Goal: Task Accomplishment & Management: Use online tool/utility

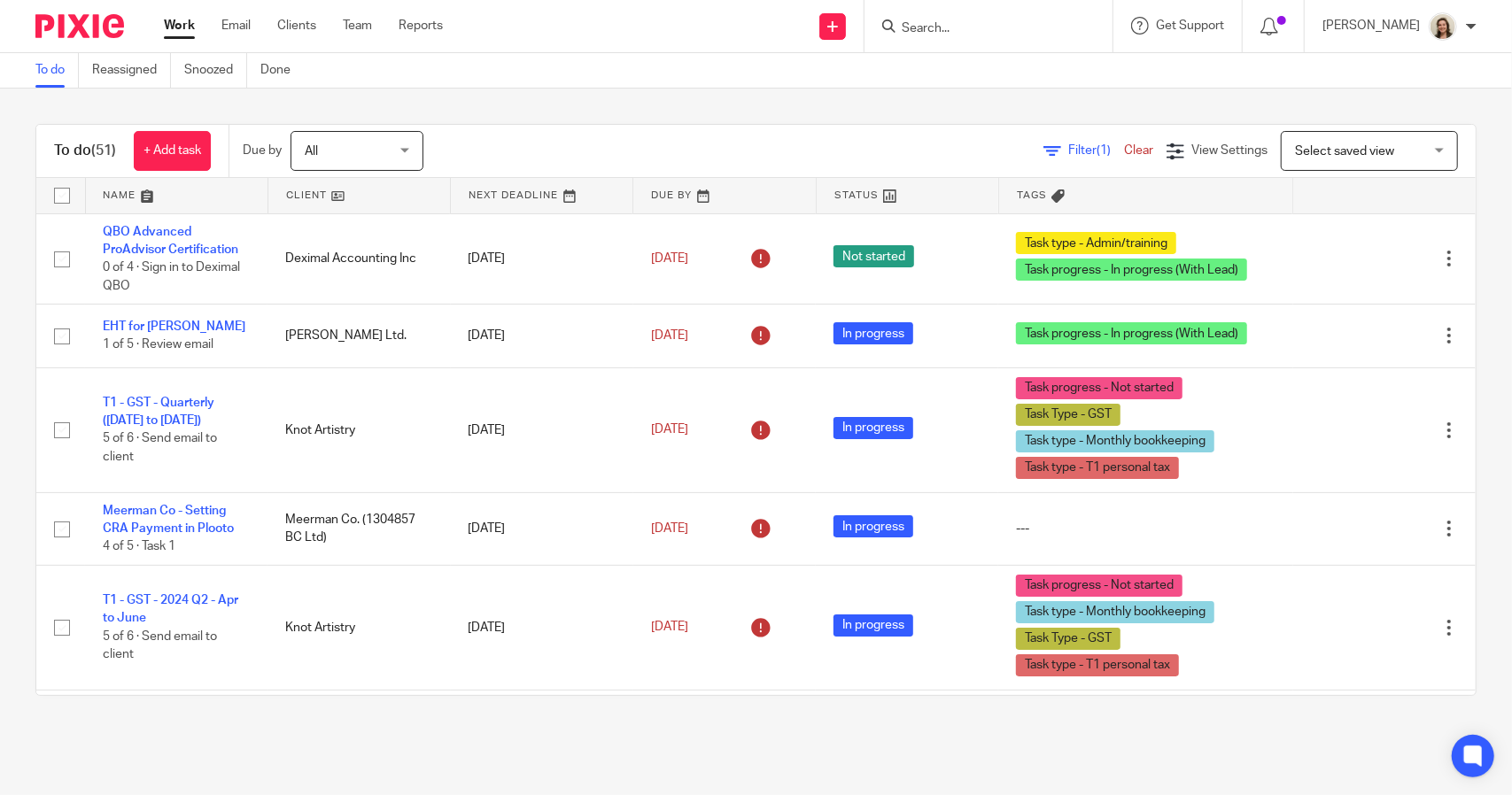
click at [1068, 148] on span "Filter (1)" at bounding box center [1096, 150] width 56 height 13
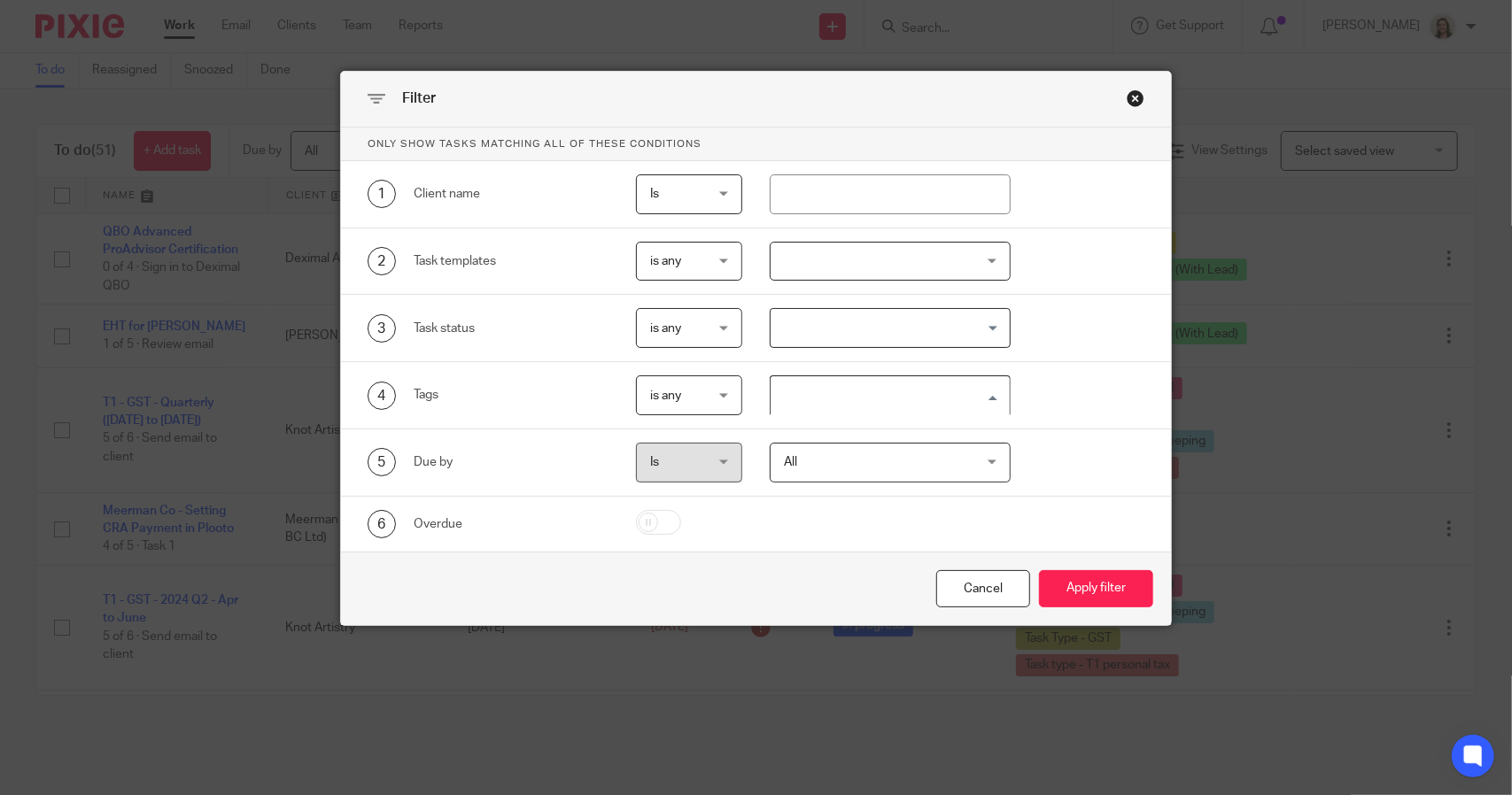
click at [875, 387] on input "Search for option" at bounding box center [886, 396] width 227 height 31
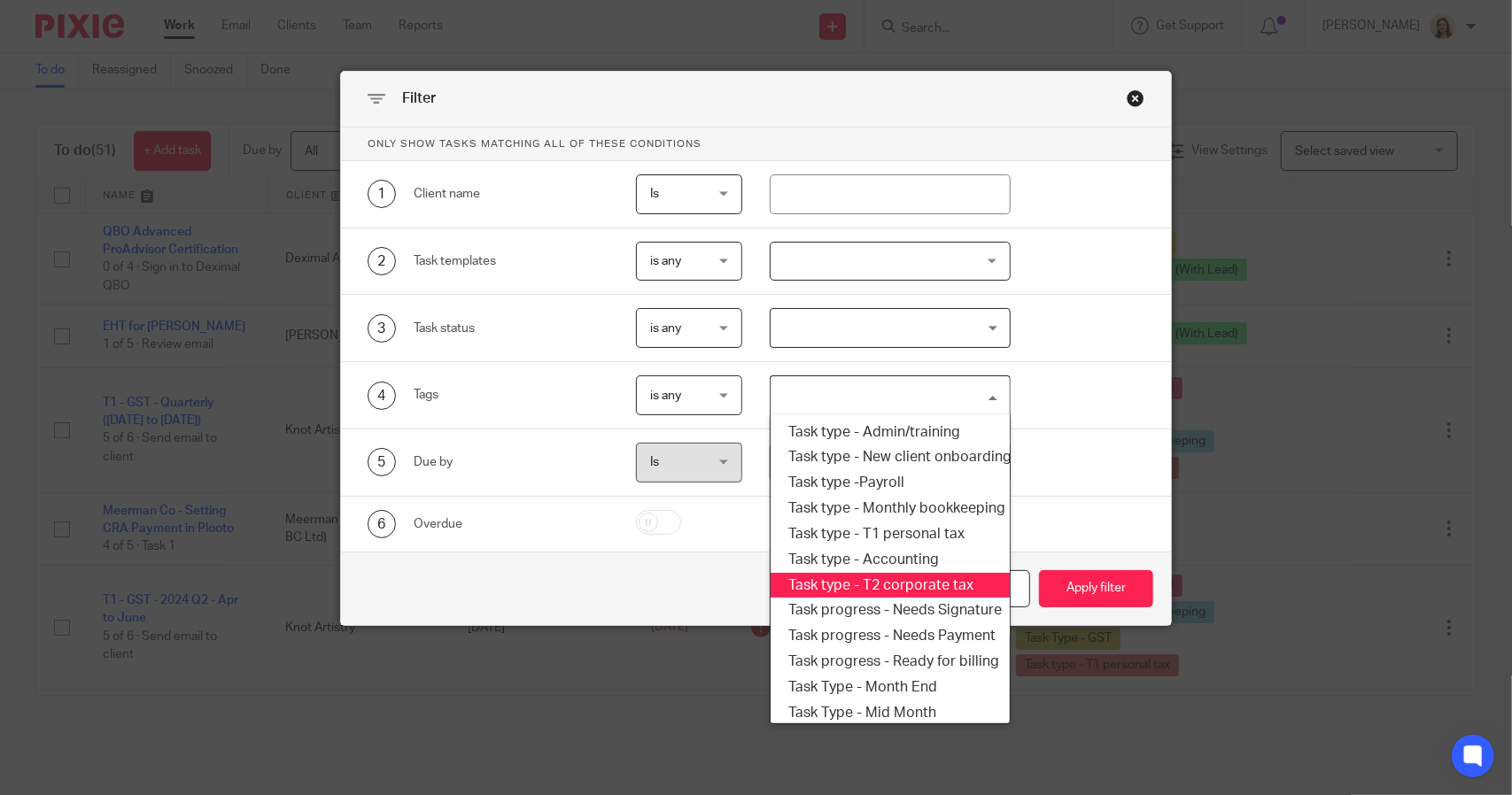
scroll to position [212, 0]
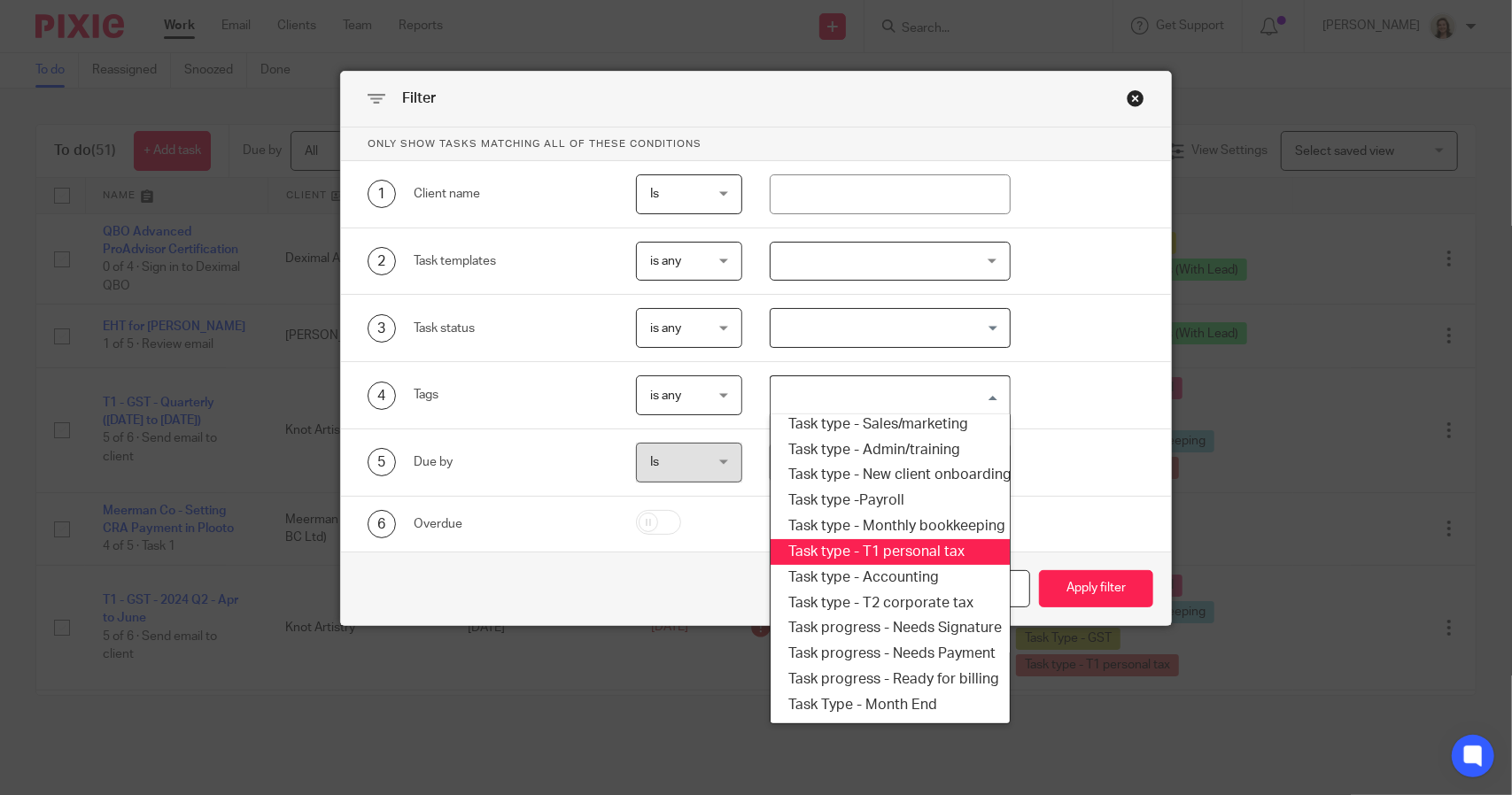
click at [909, 556] on li "Task type - T1 personal tax" at bounding box center [890, 552] width 238 height 25
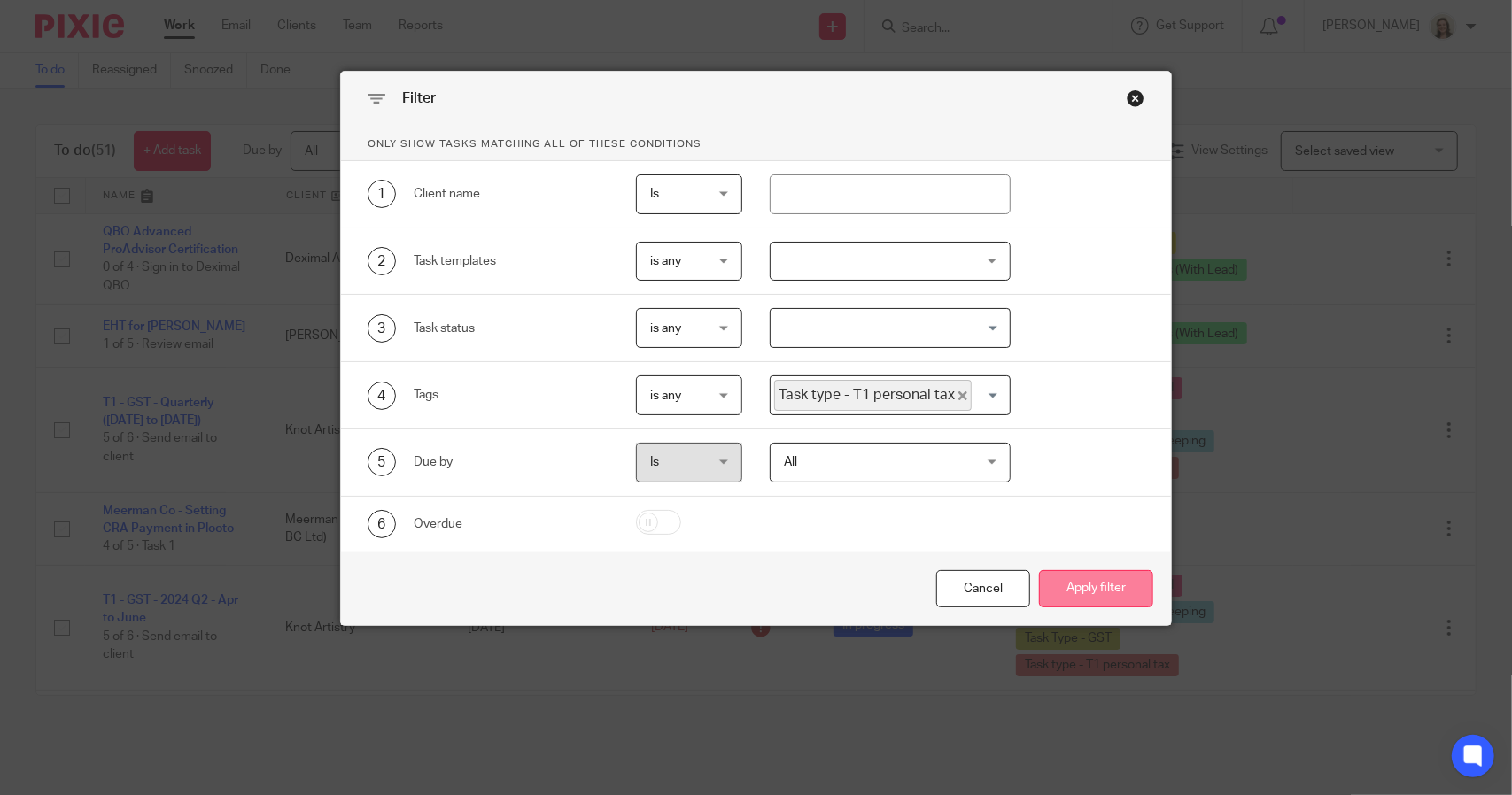
click at [1076, 582] on button "Apply filter" at bounding box center [1096, 588] width 114 height 38
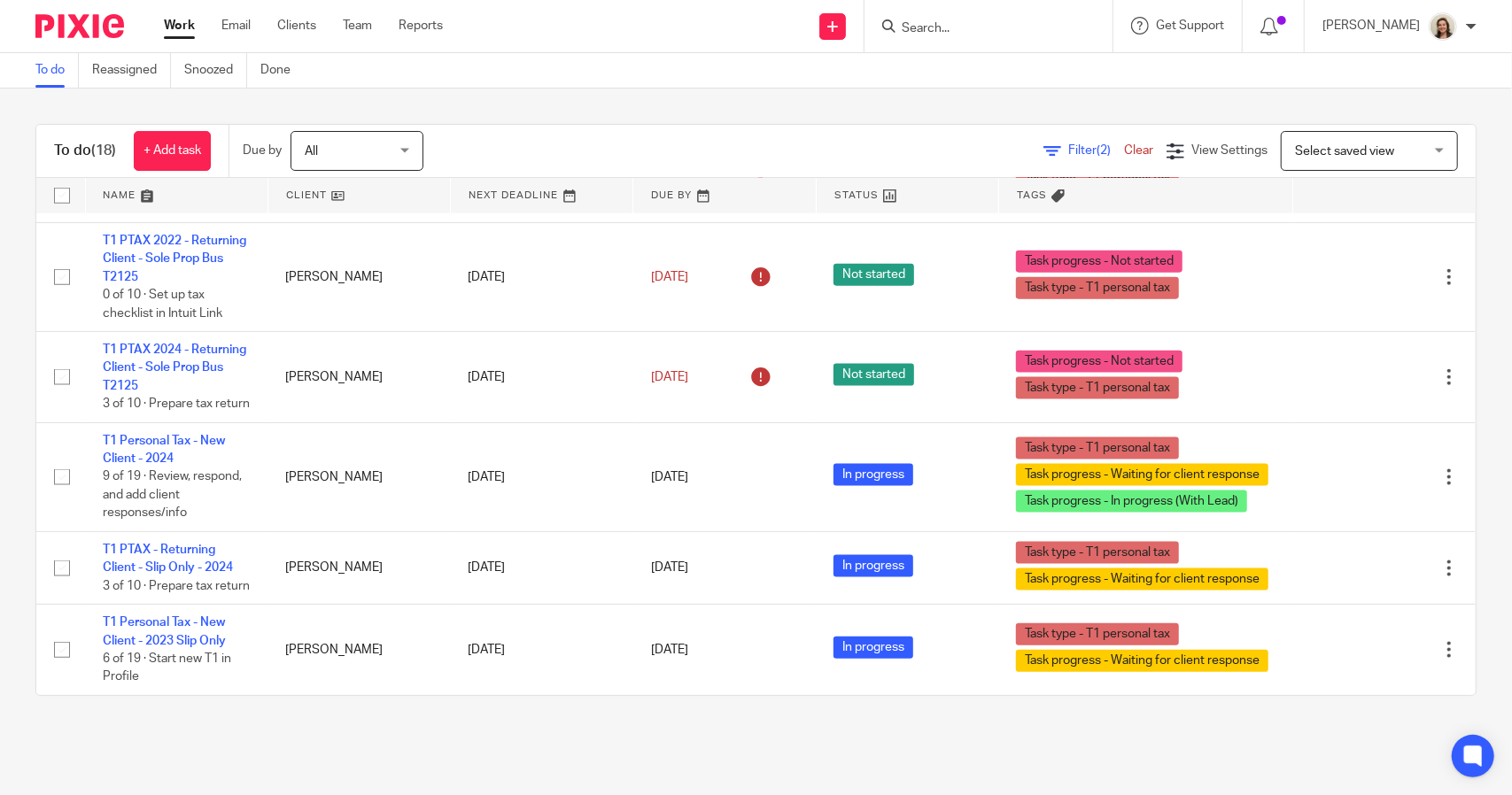
scroll to position [1591, 0]
click at [1068, 148] on span "Filter (2)" at bounding box center [1096, 150] width 56 height 13
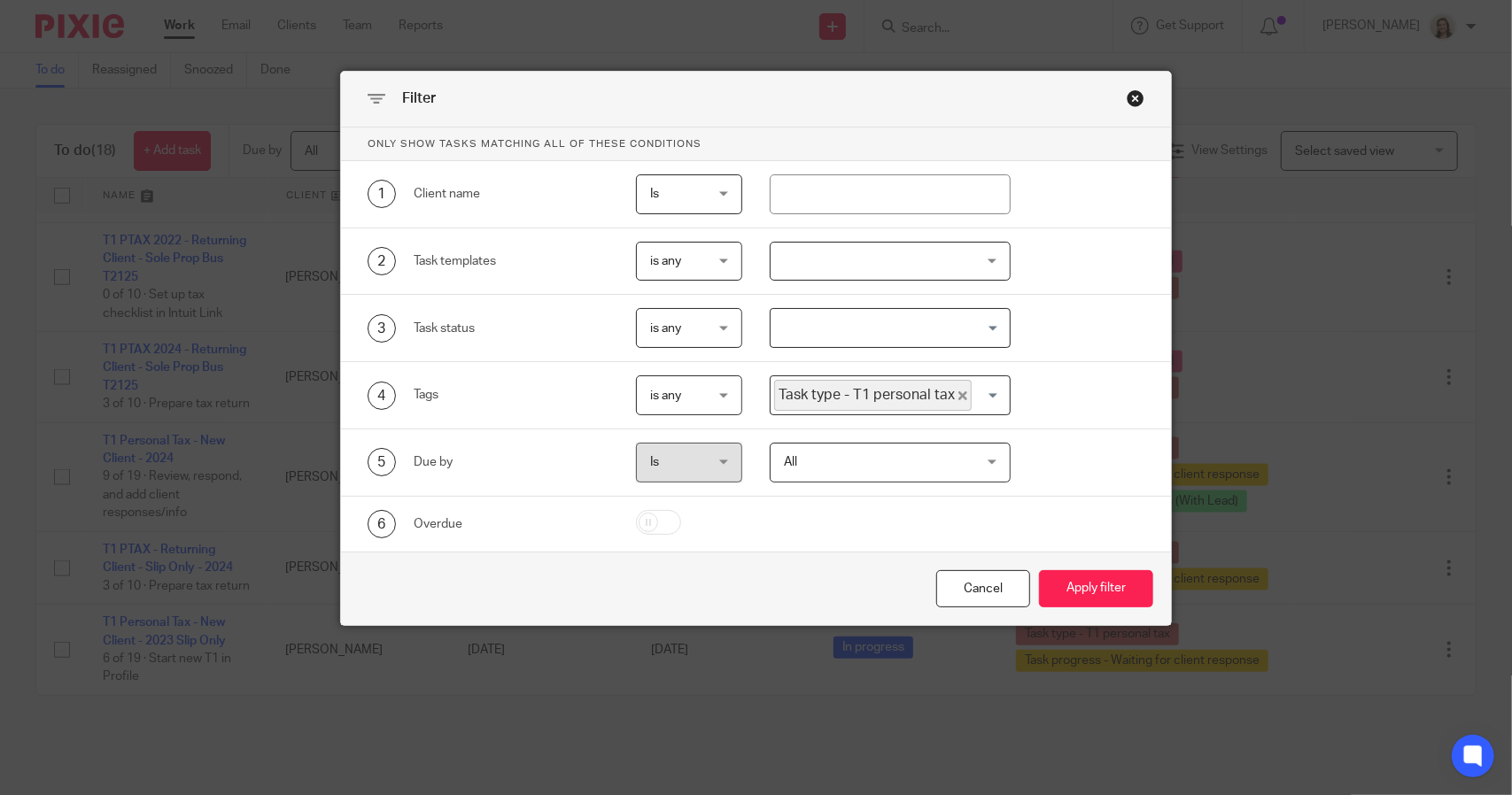
click at [959, 393] on icon "Deselect Task type - T1 personal tax" at bounding box center [962, 396] width 9 height 9
click at [935, 395] on input "Search for option" at bounding box center [886, 396] width 227 height 31
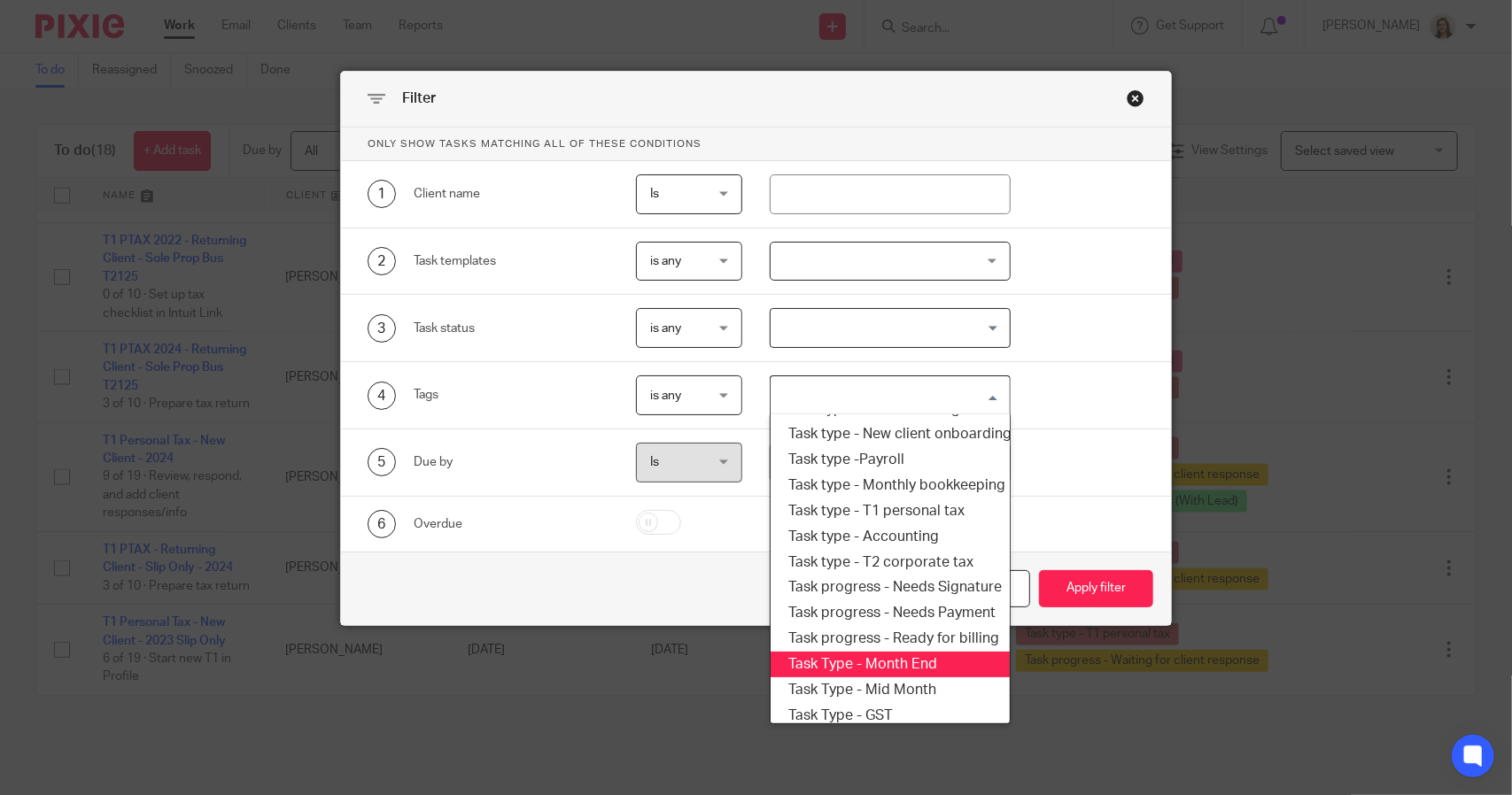
scroll to position [212, 0]
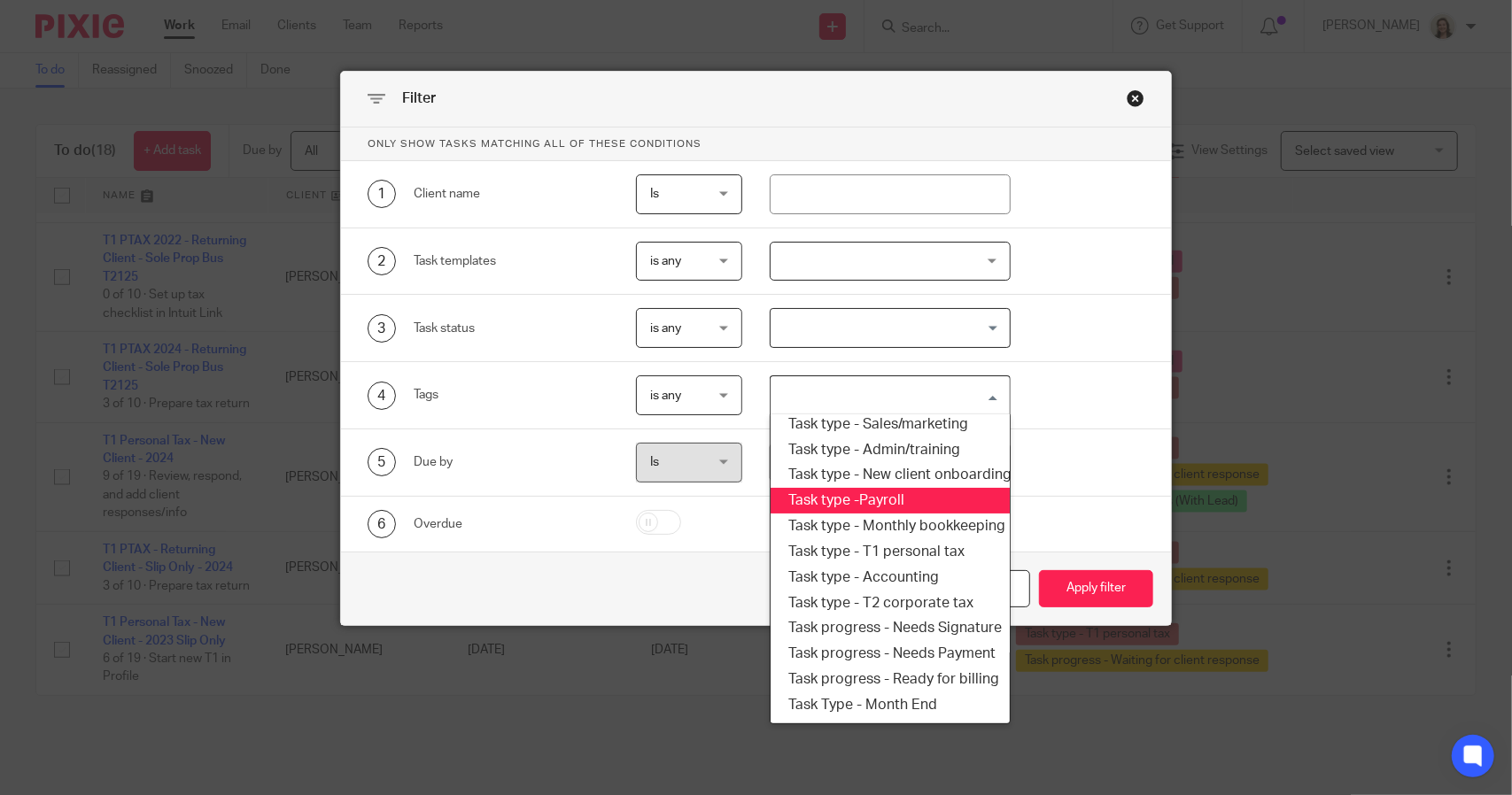
click at [887, 494] on li "Task type -Payroll" at bounding box center [890, 500] width 238 height 25
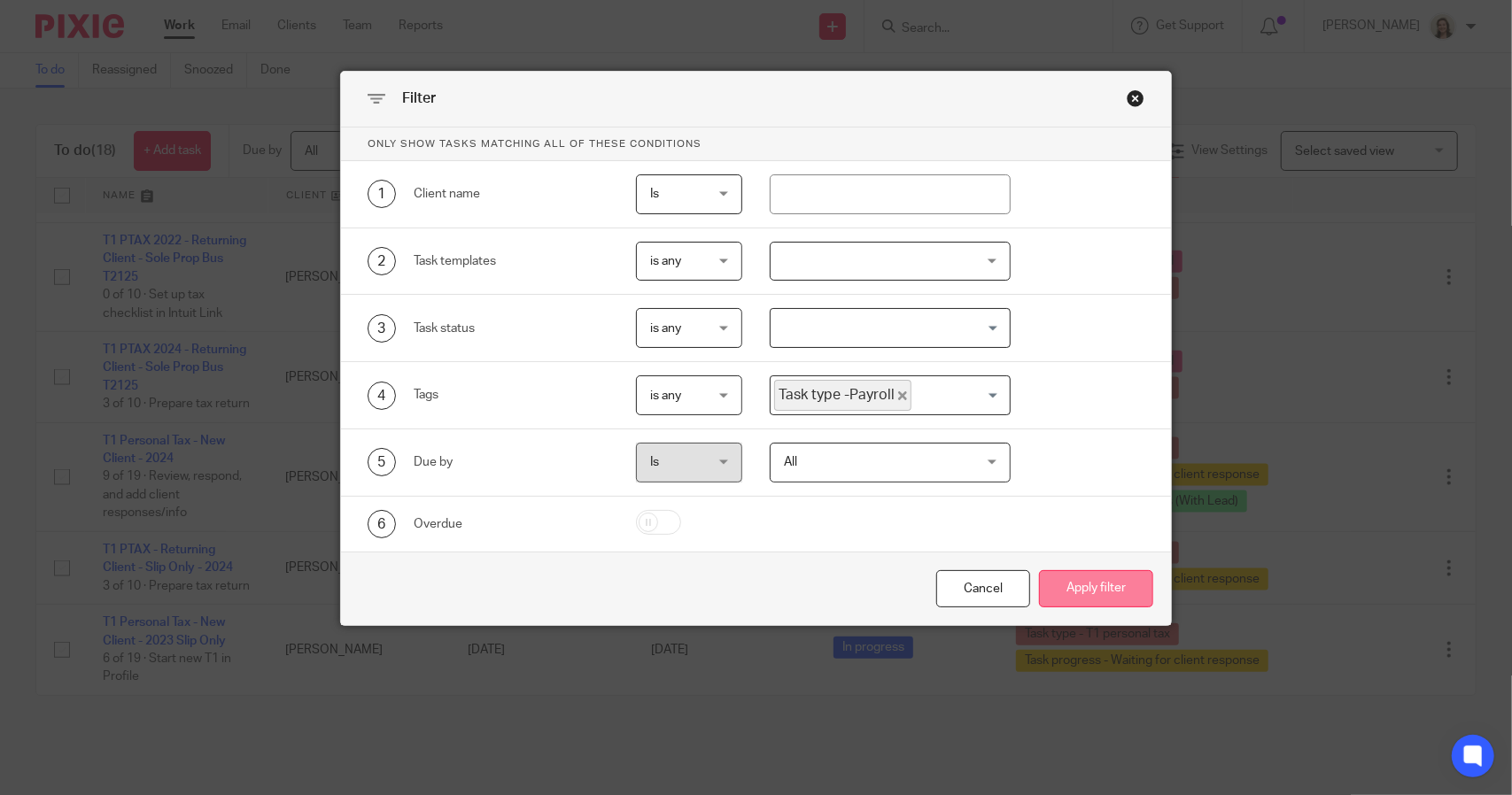
click at [1073, 581] on button "Apply filter" at bounding box center [1096, 588] width 114 height 38
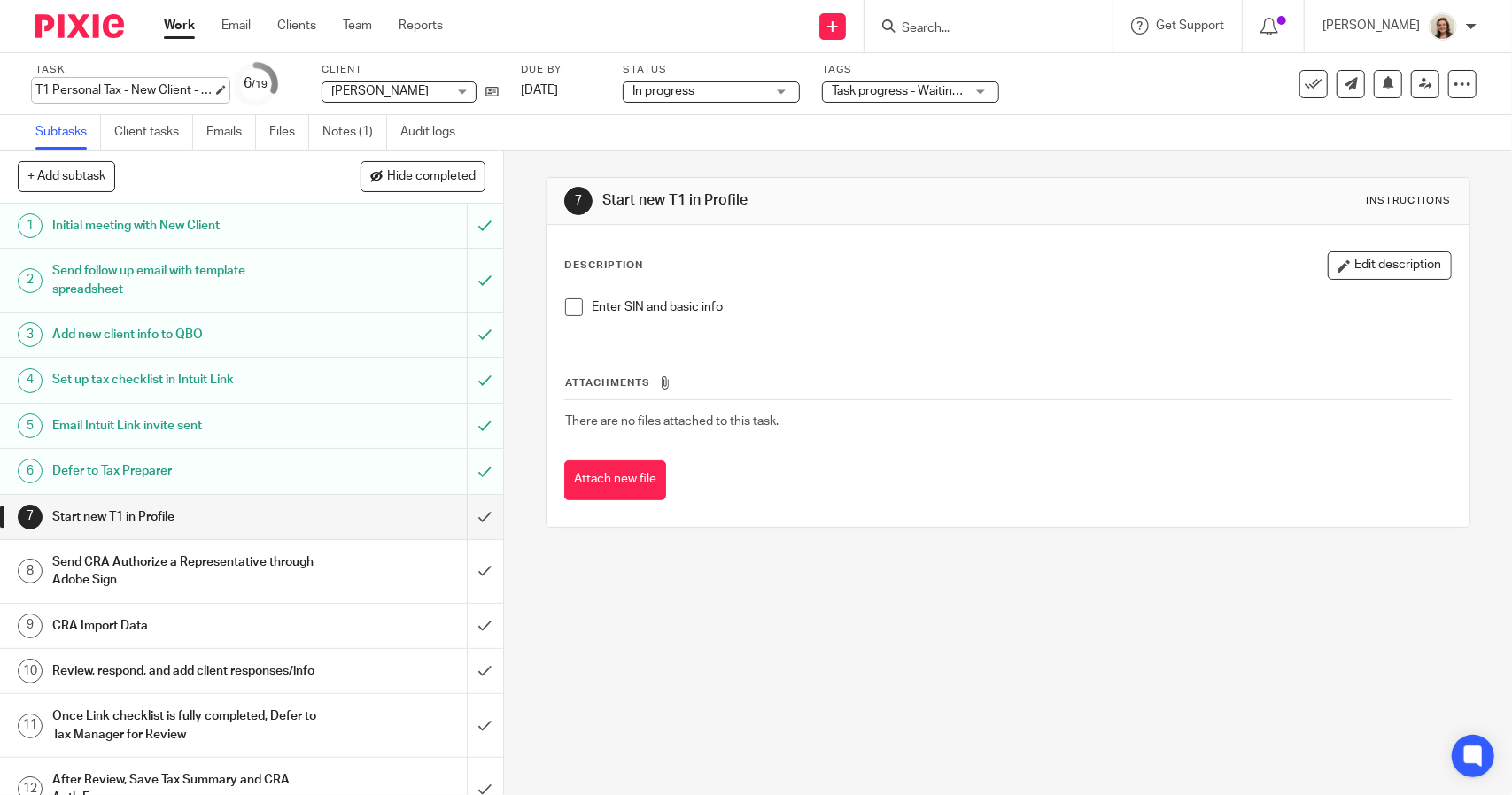
click at [127, 87] on div "T1 Personal Tax - New Client - 2023 Slip Only Save T1 Personal Tax - New Client…" at bounding box center [124, 90] width 177 height 17
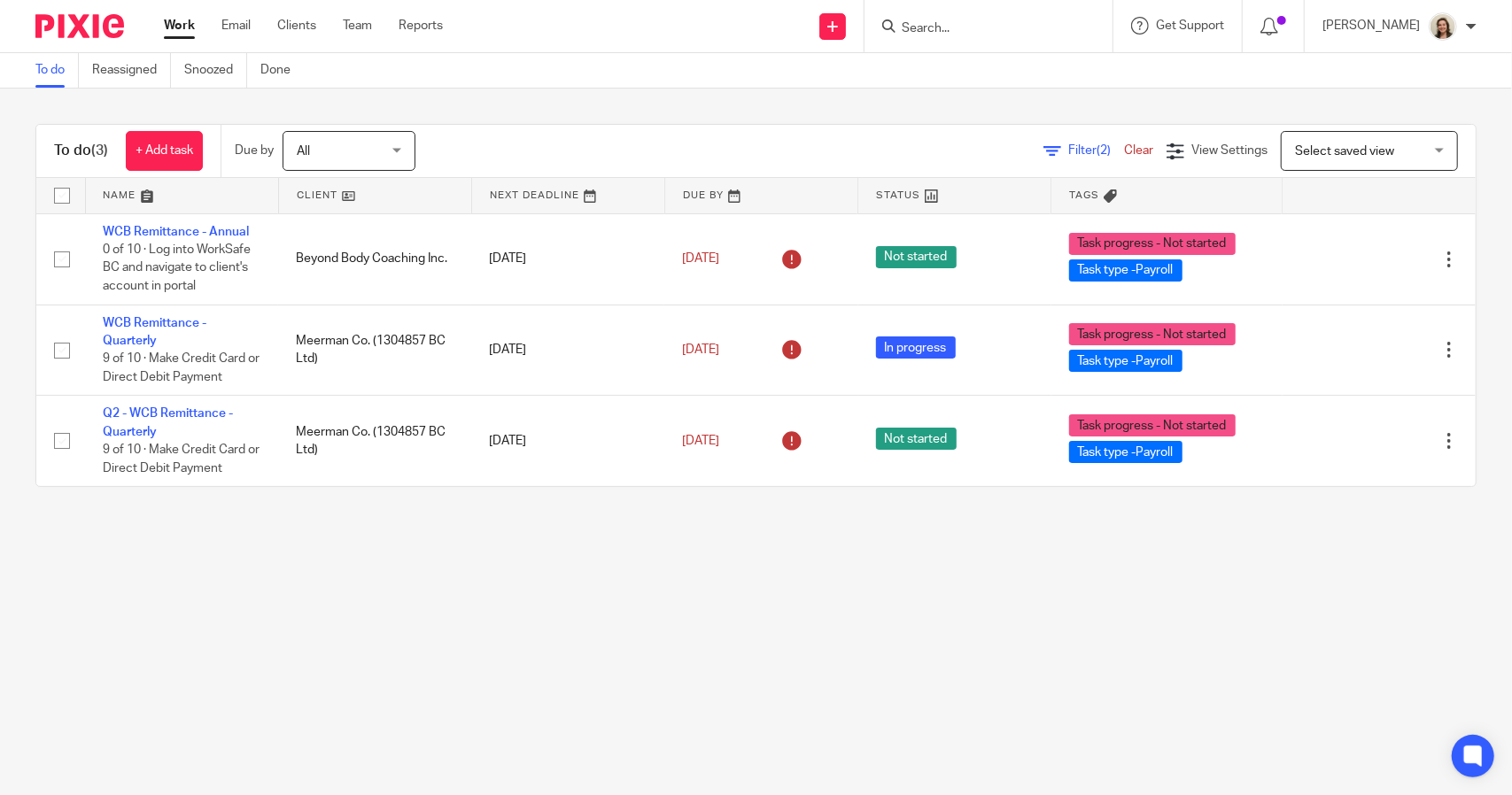
click at [1068, 152] on span "Filter (2)" at bounding box center [1096, 150] width 56 height 13
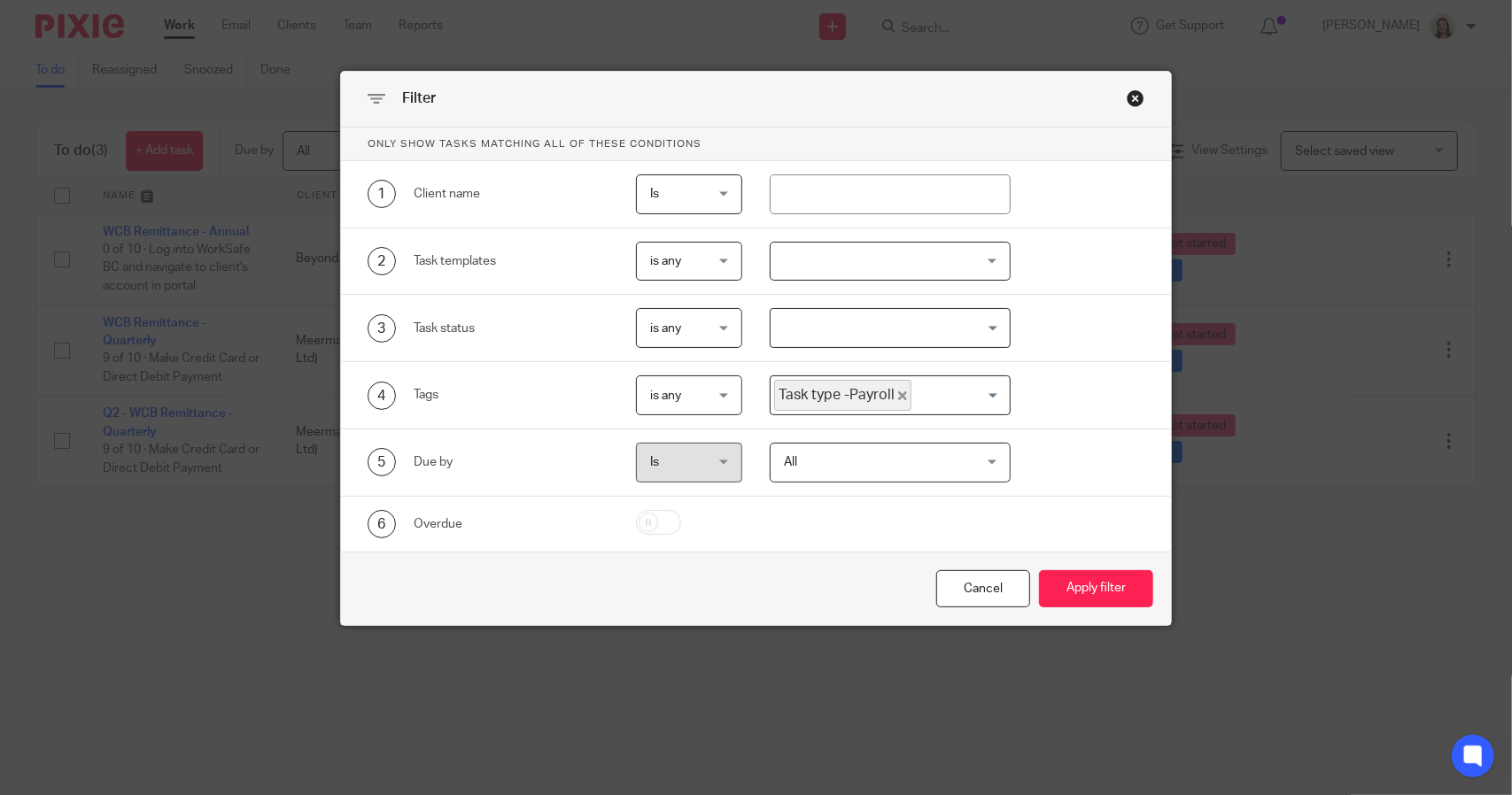
click at [898, 392] on icon "Deselect Task type -Payroll" at bounding box center [901, 396] width 9 height 9
drag, startPoint x: 878, startPoint y: 396, endPoint x: 881, endPoint y: 405, distance: 9.5
click at [879, 396] on input "Search for option" at bounding box center [886, 396] width 227 height 31
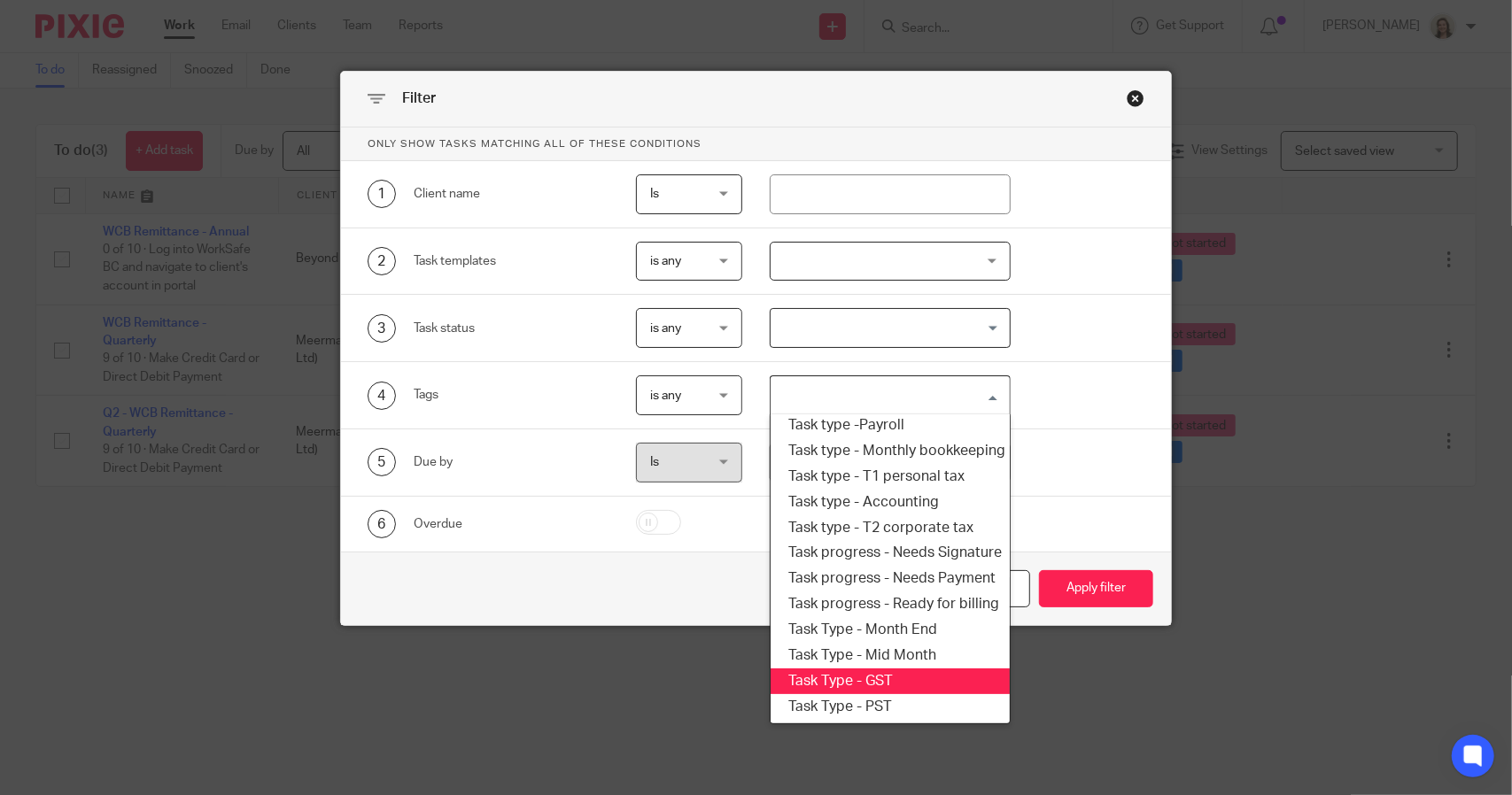
scroll to position [212, 0]
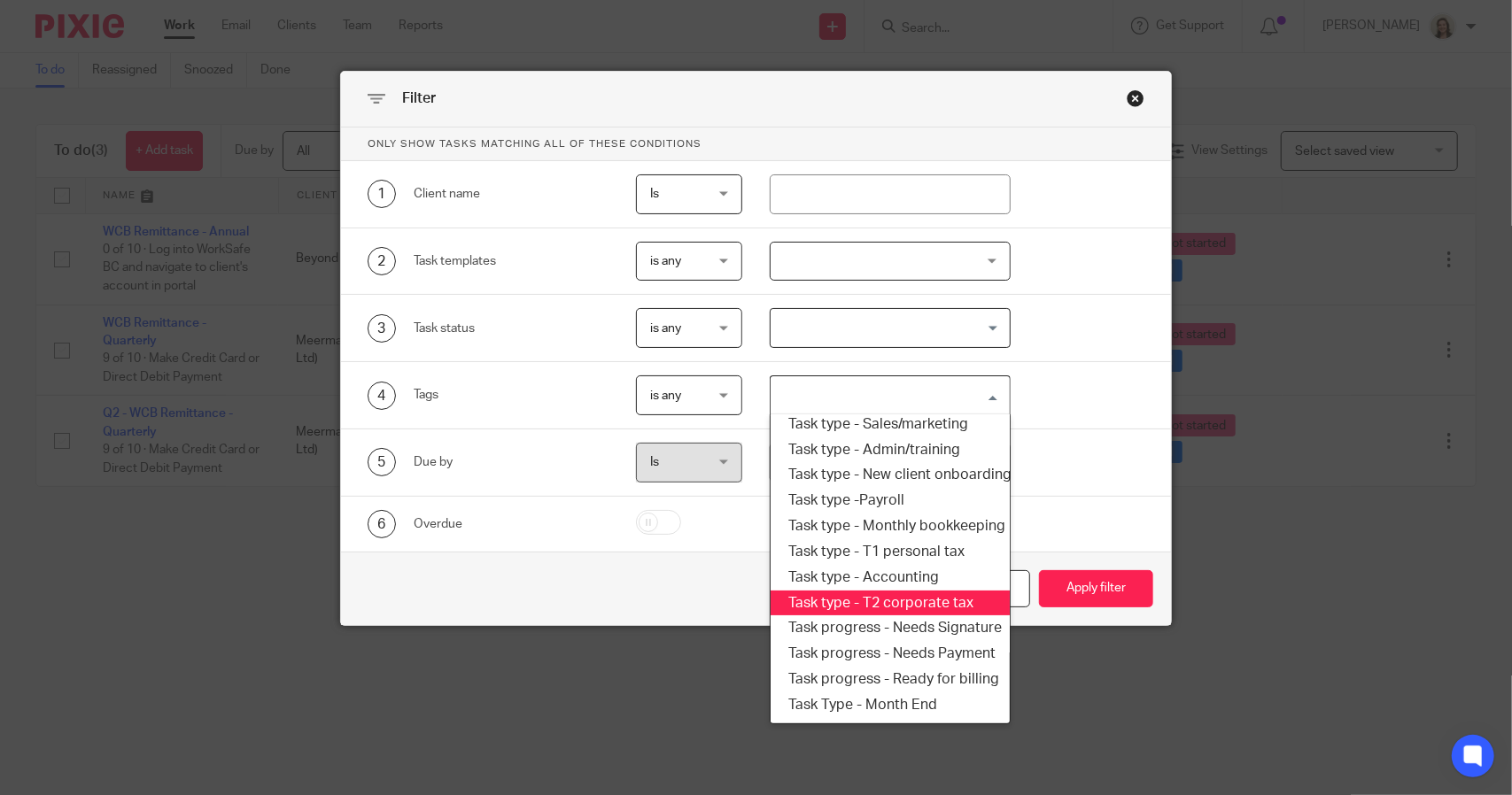
click at [876, 599] on li "Task type - T2 corporate tax" at bounding box center [890, 603] width 238 height 25
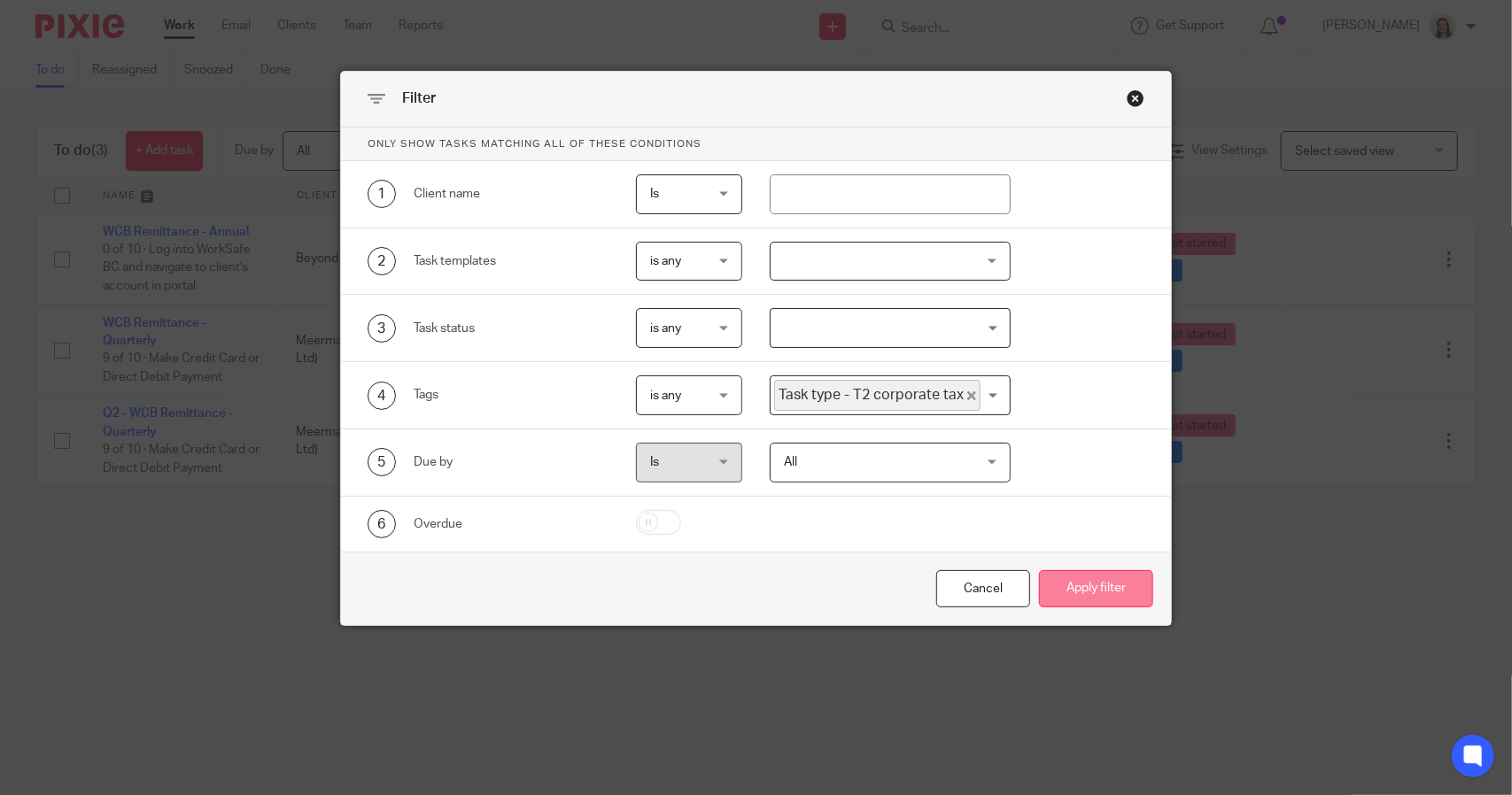
click at [1064, 585] on button "Apply filter" at bounding box center [1096, 588] width 114 height 38
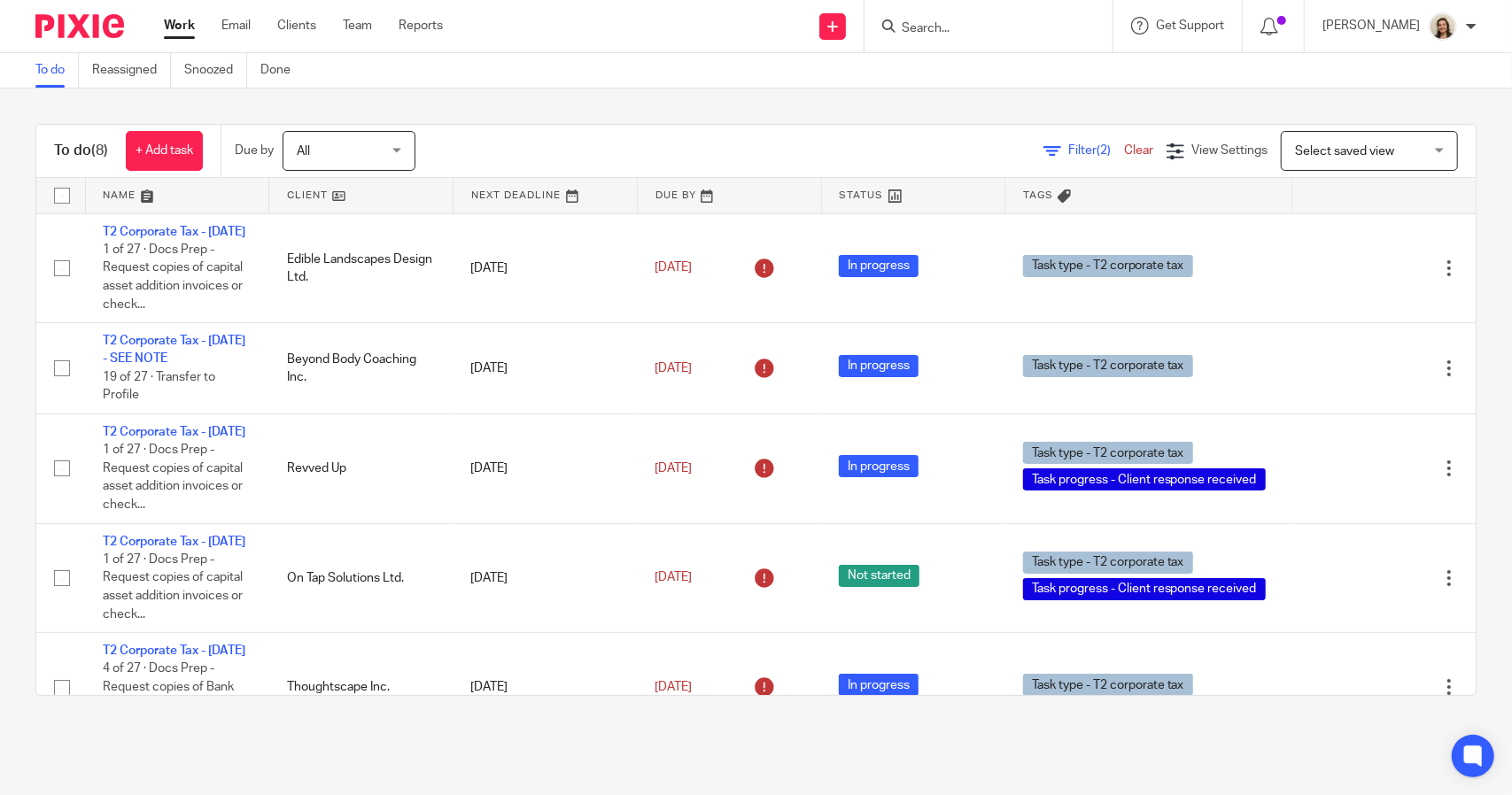
click at [1068, 148] on span "Filter (2)" at bounding box center [1096, 150] width 56 height 13
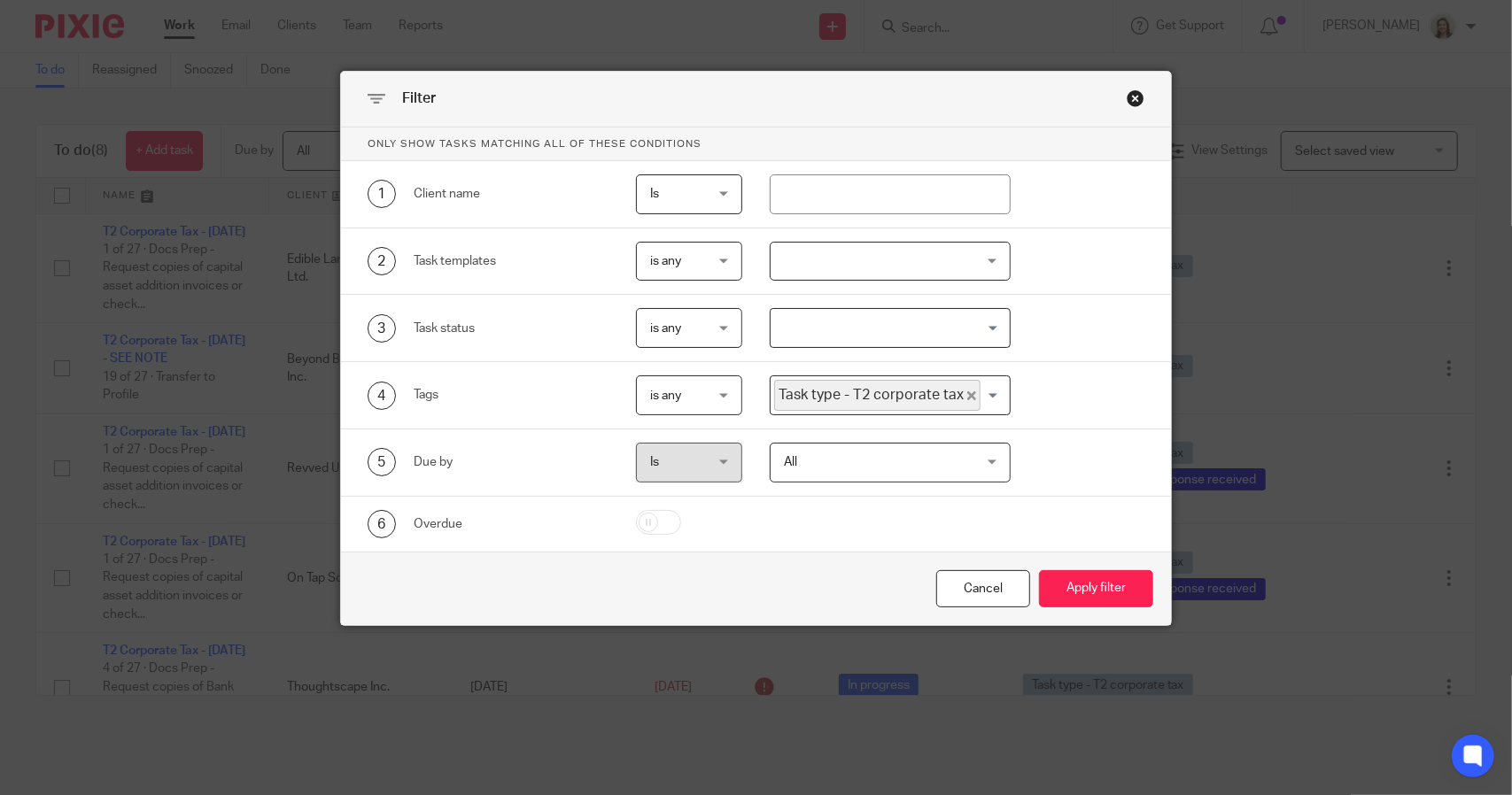
click at [967, 395] on icon "Deselect Task type - T2 corporate tax" at bounding box center [971, 396] width 9 height 9
click at [947, 394] on input "Search for option" at bounding box center [886, 396] width 227 height 31
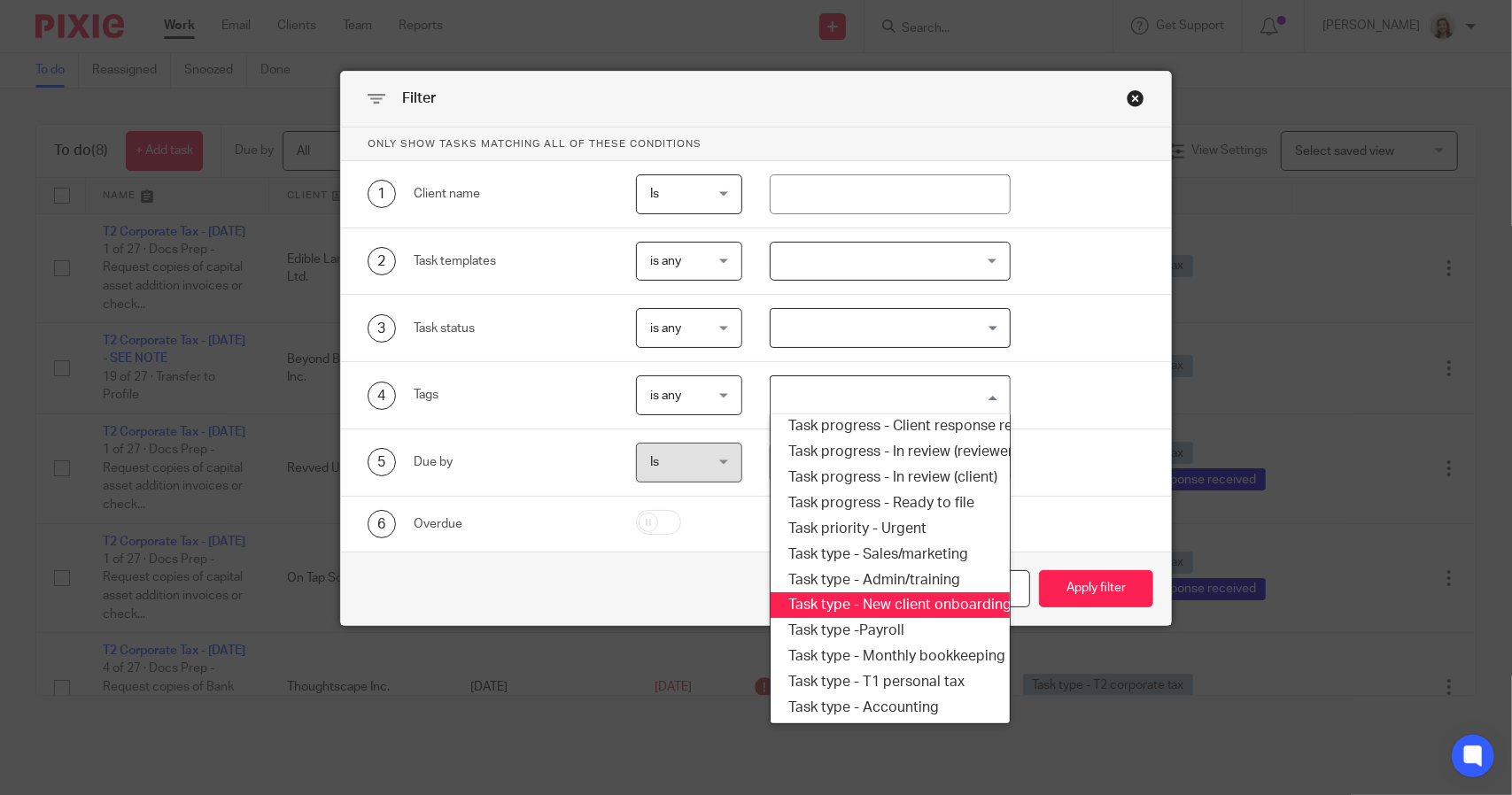
scroll to position [302, 0]
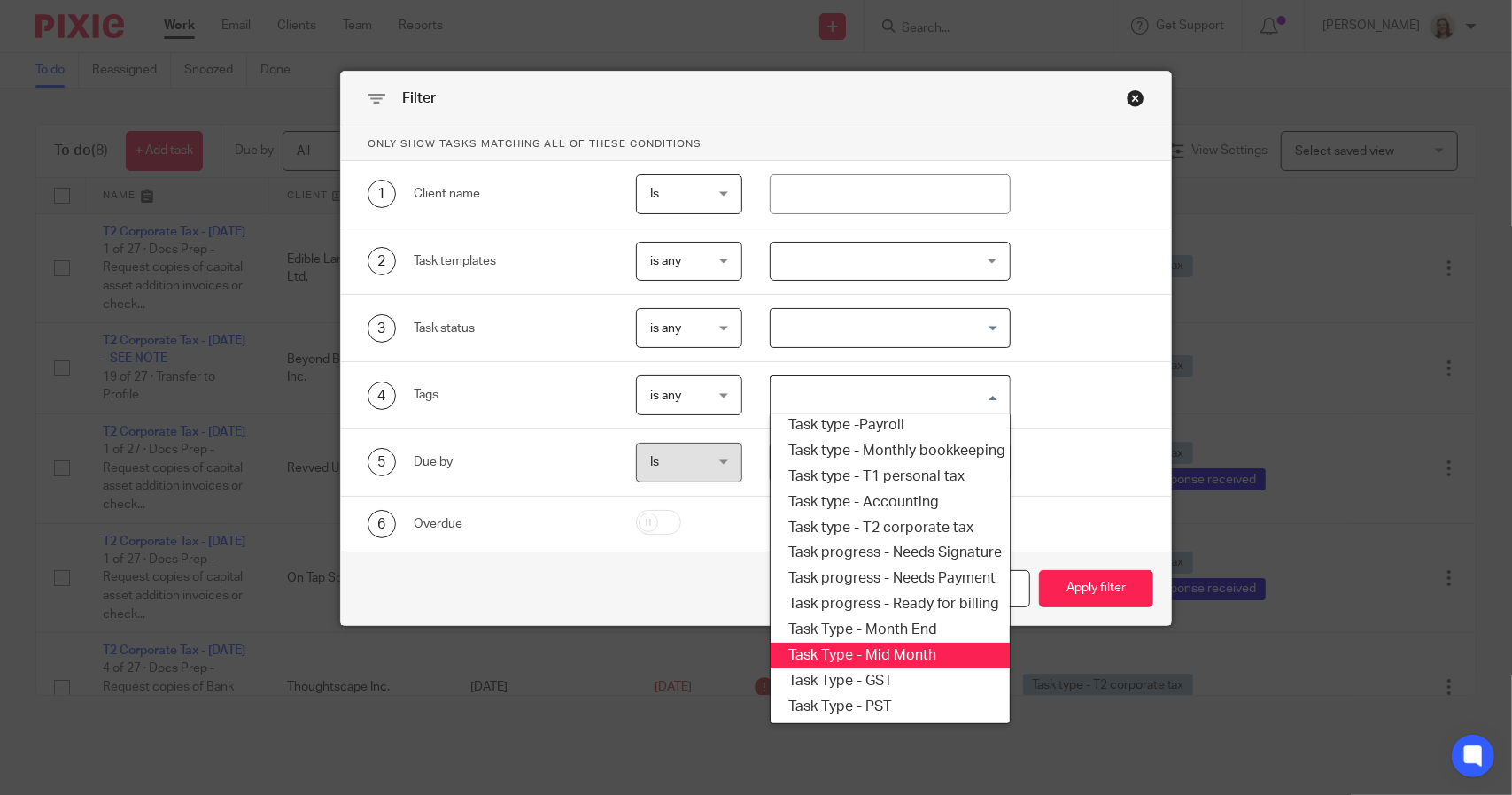
click at [868, 643] on li "Task Type - Mid Month" at bounding box center [890, 655] width 238 height 25
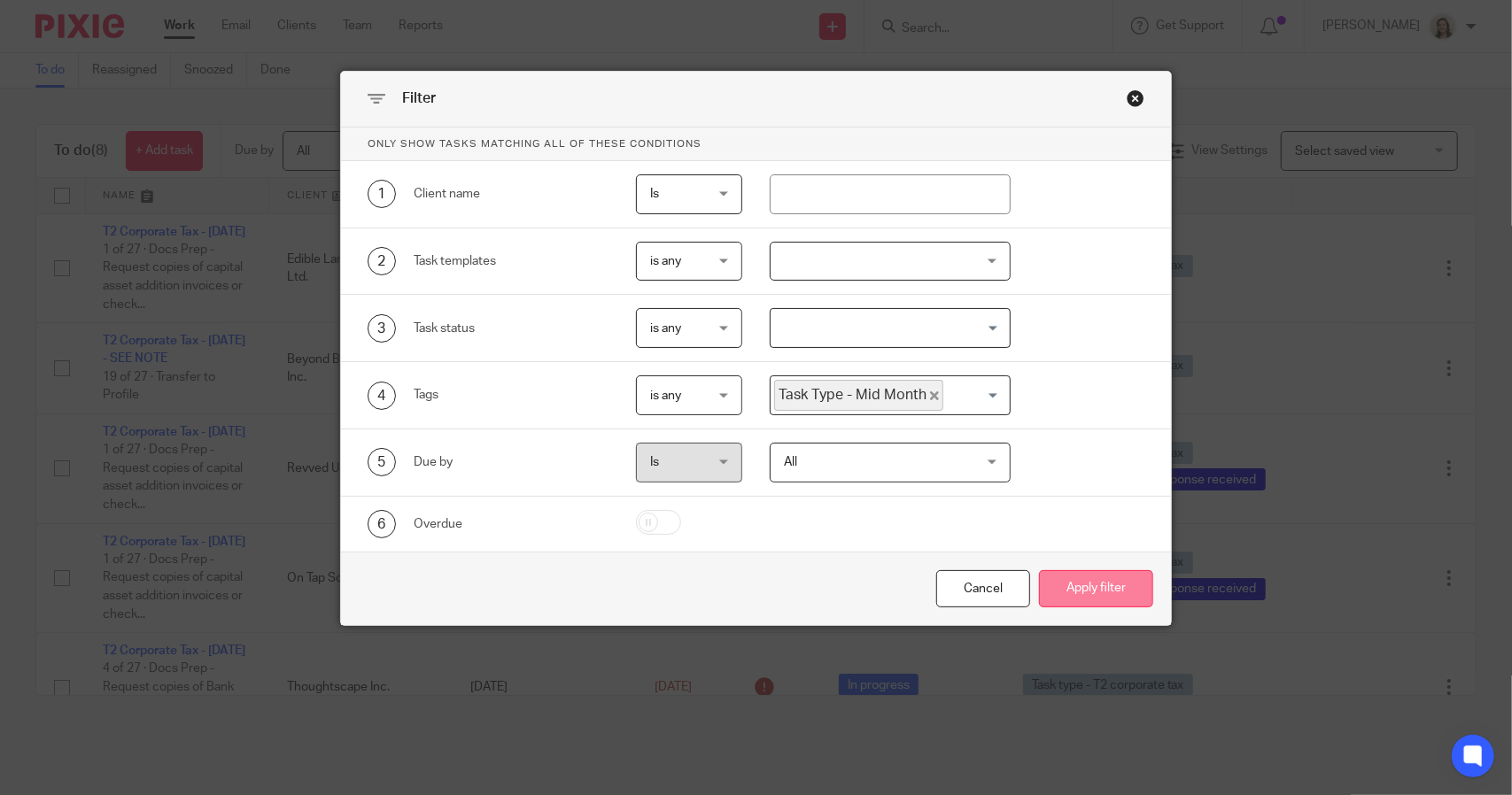
click at [1113, 589] on button "Apply filter" at bounding box center [1096, 588] width 114 height 38
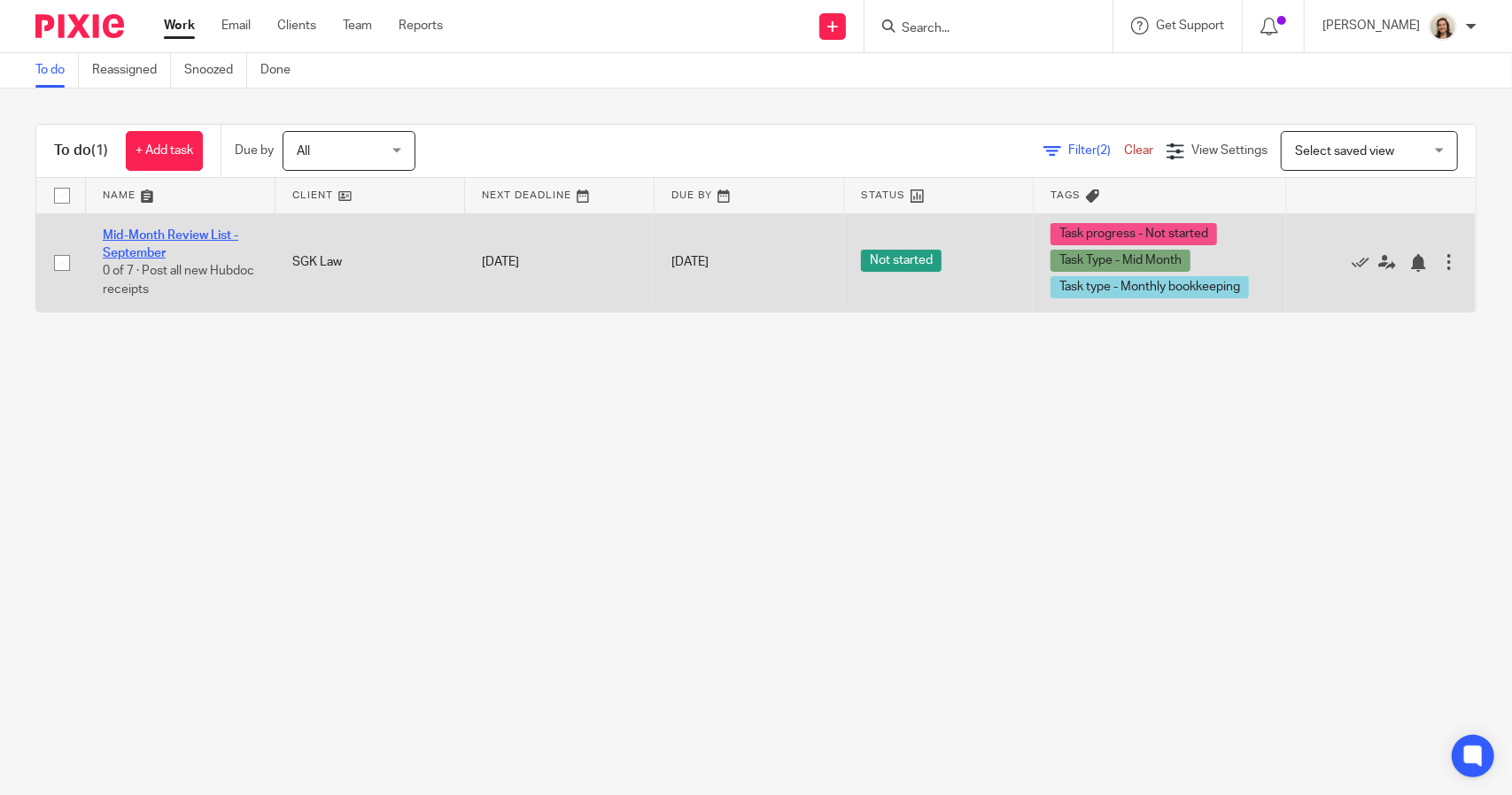
click at [142, 238] on link "Mid-Month Review List - September" at bounding box center [171, 244] width 136 height 30
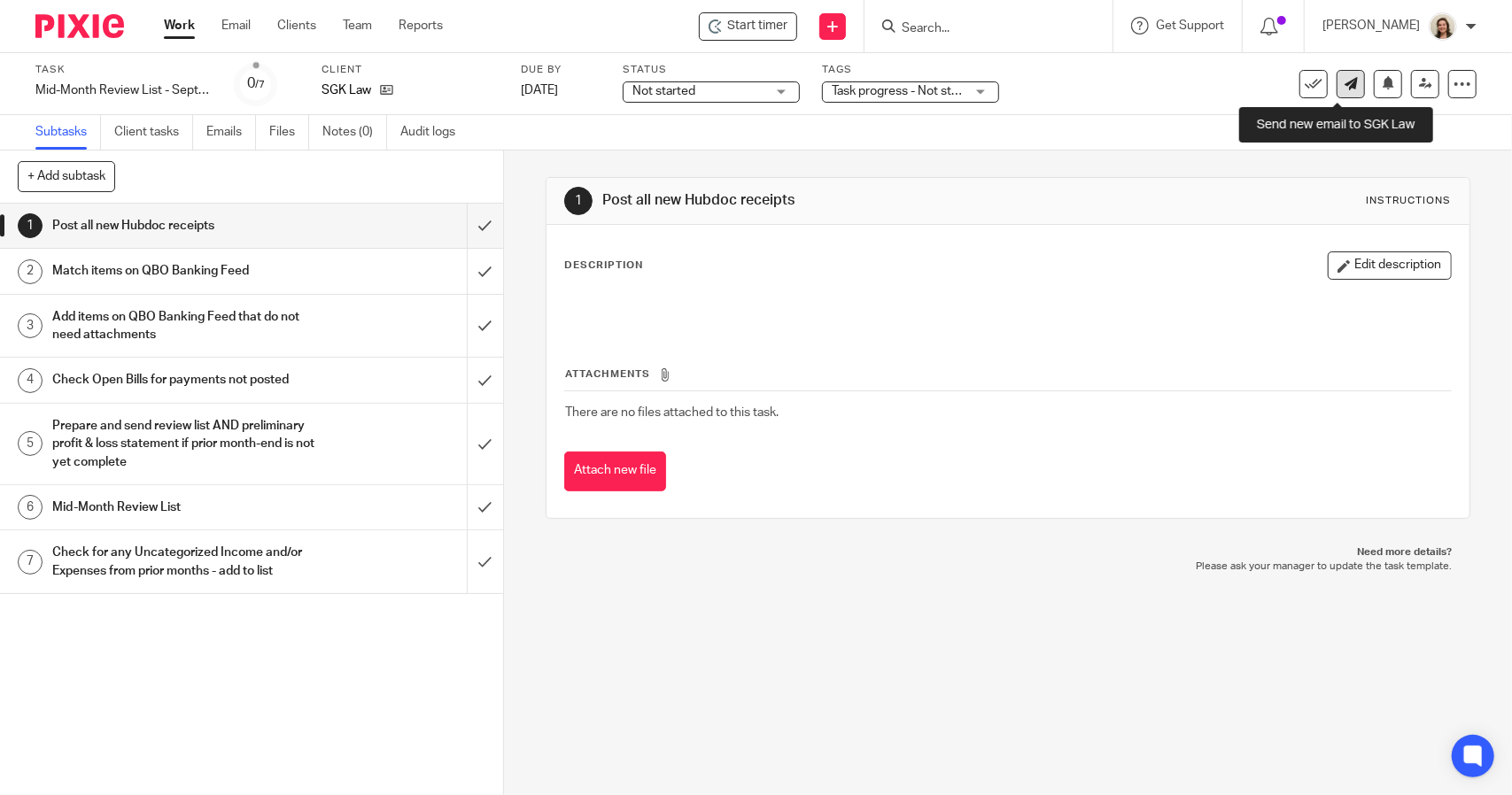
click at [1344, 87] on icon at bounding box center [1351, 83] width 14 height 14
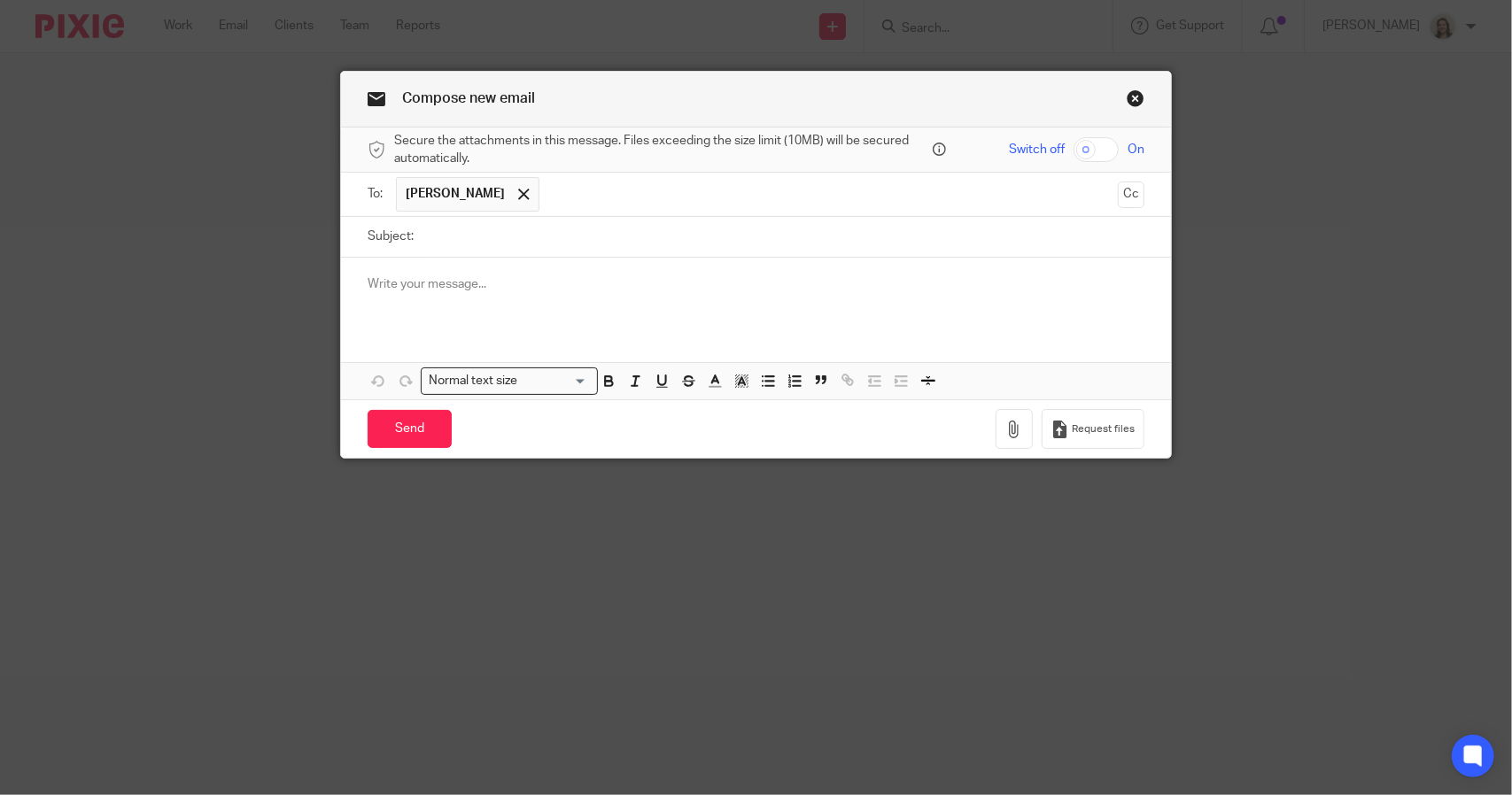
click at [471, 297] on div at bounding box center [756, 292] width 830 height 69
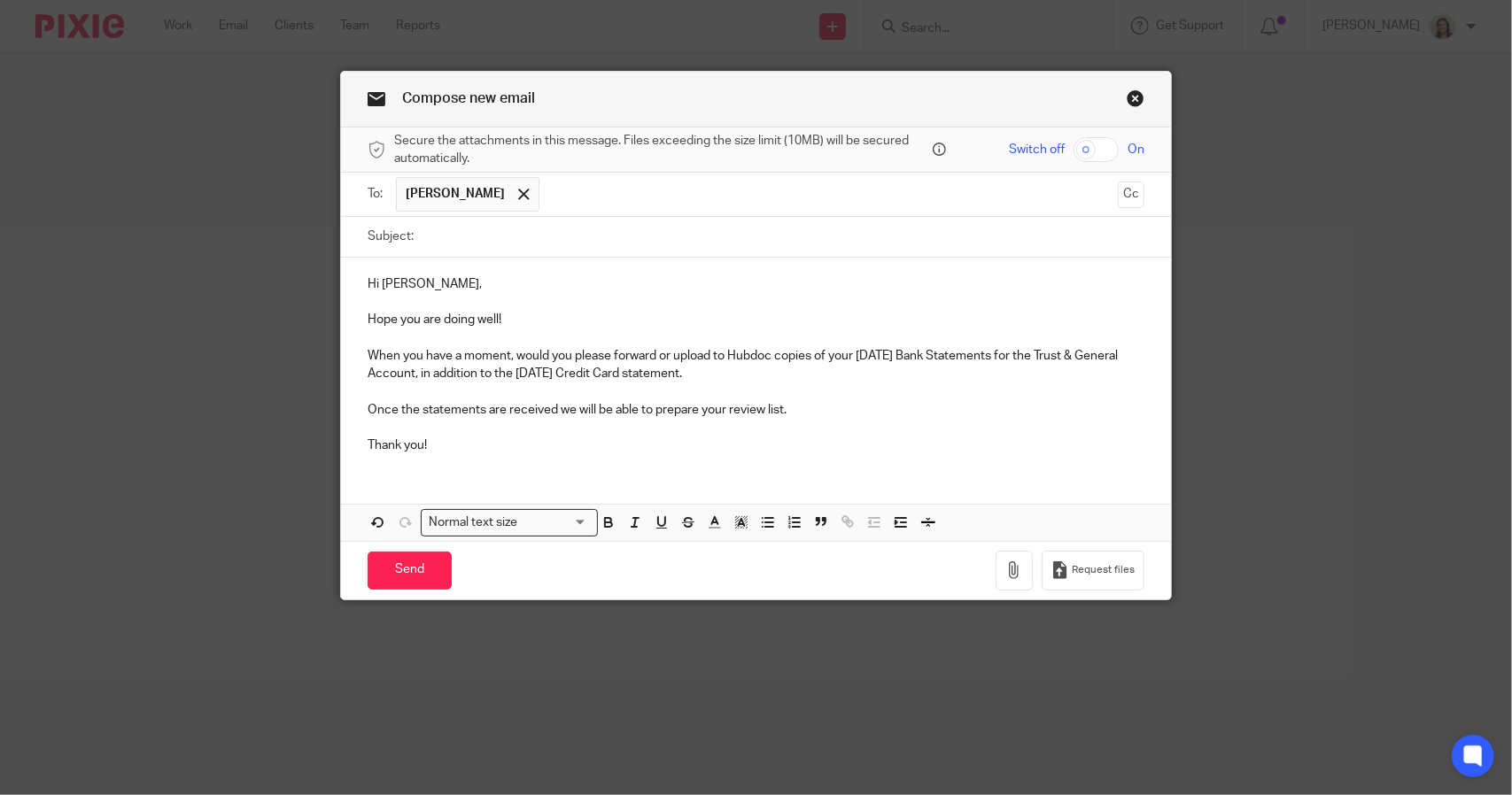
click at [480, 231] on input "Subject:" at bounding box center [783, 237] width 722 height 40
paste input "Requesting August Statements"
type input "Follow Up: Requesting August Statements"
click at [526, 320] on p "Hope you are doing well!" at bounding box center [755, 320] width 776 height 17
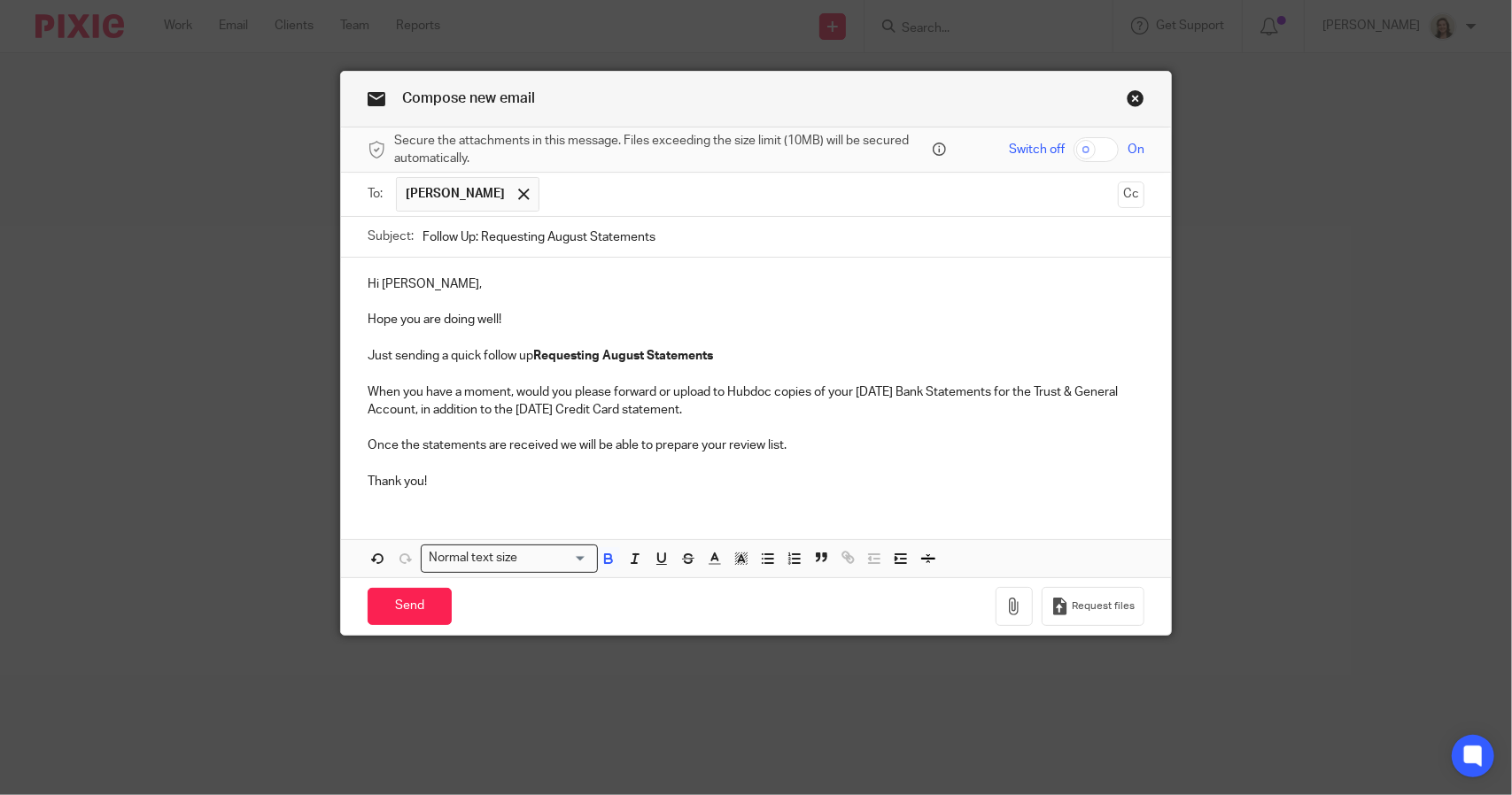
click at [604, 352] on strong "Requesting August Statements" at bounding box center [622, 356] width 179 height 13
click at [755, 356] on p "Just sending a quick follow up Requesting your August Statements" at bounding box center [755, 356] width 776 height 17
click at [863, 442] on p "Once the statements are received we will be able to prepare your review list." at bounding box center [755, 445] width 776 height 17
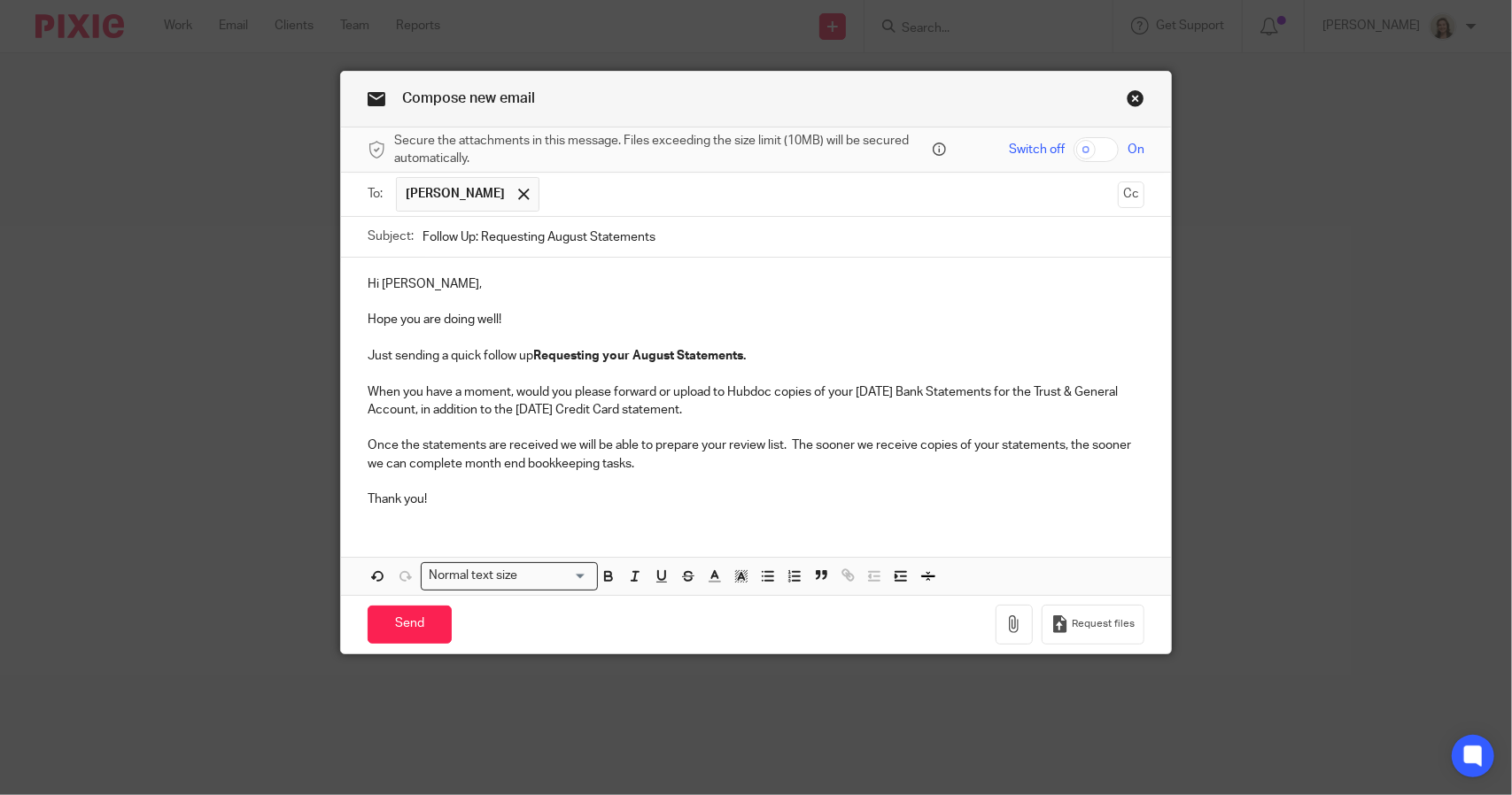
click at [608, 508] on div "Hi Sonia, Hope you are doing well! Just sending a quick follow up Requesting yo…" at bounding box center [756, 390] width 830 height 264
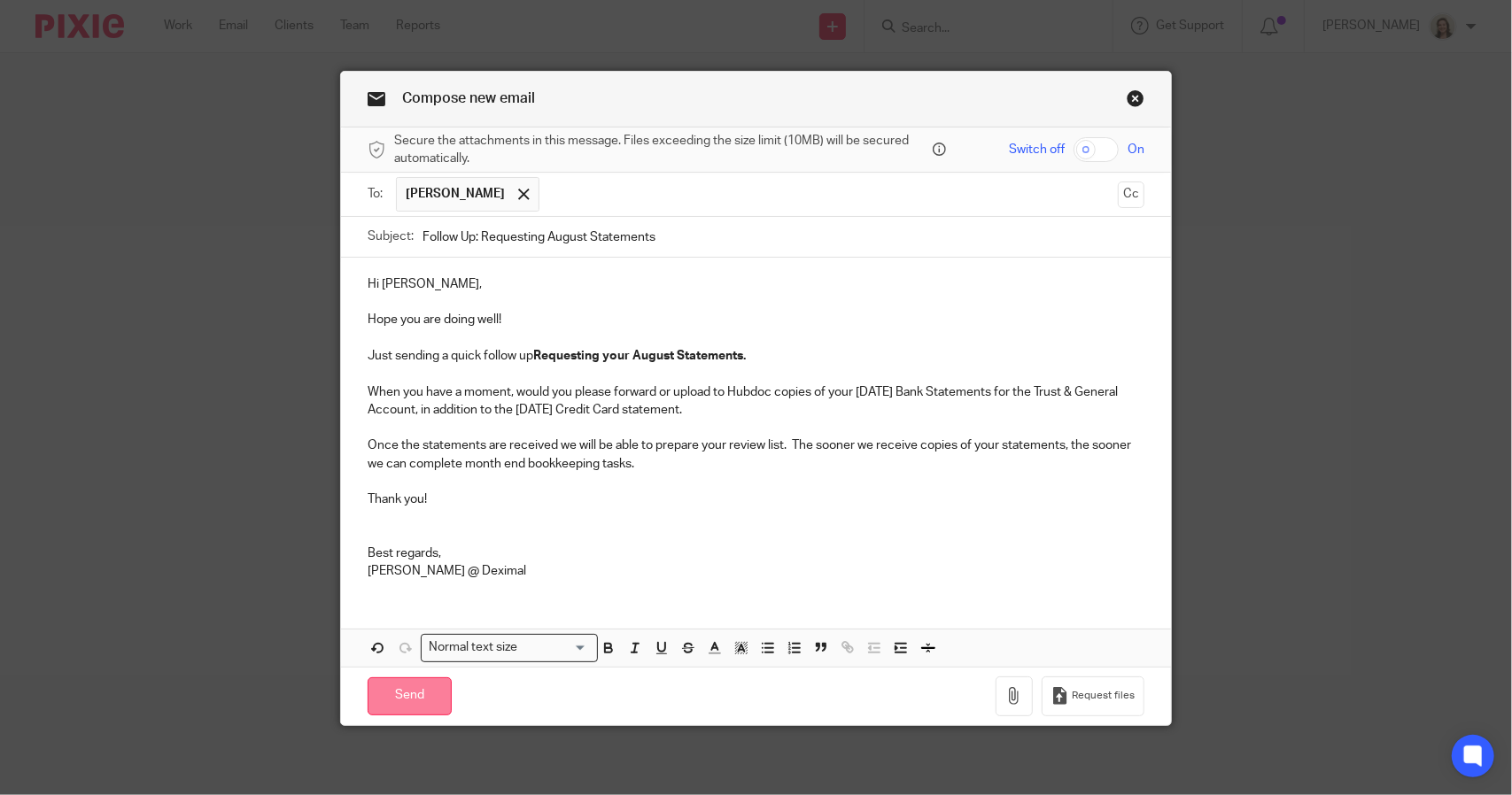
click at [430, 687] on input "Send" at bounding box center [409, 696] width 84 height 38
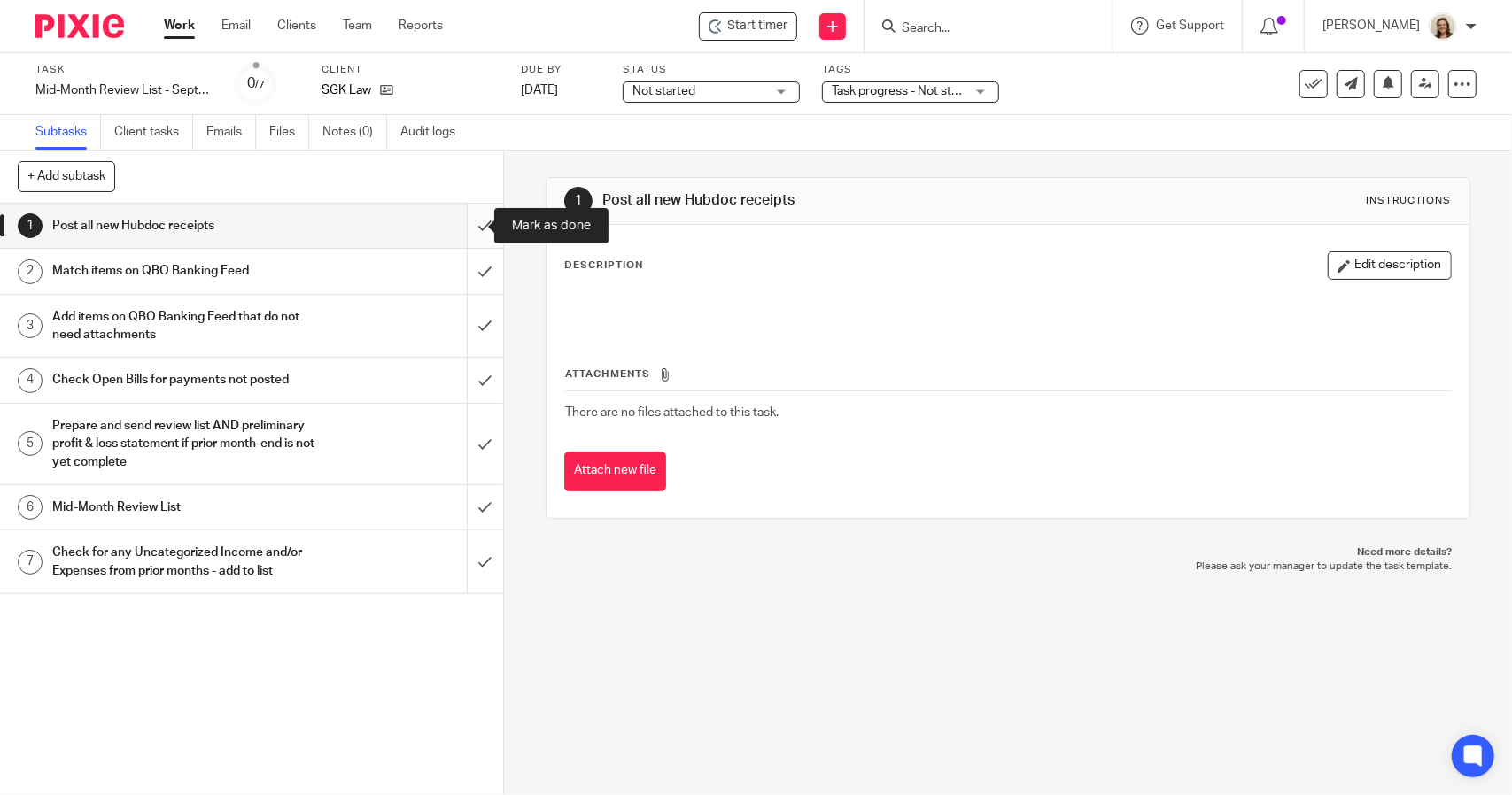
click at [461, 228] on input "submit" at bounding box center [251, 226] width 503 height 45
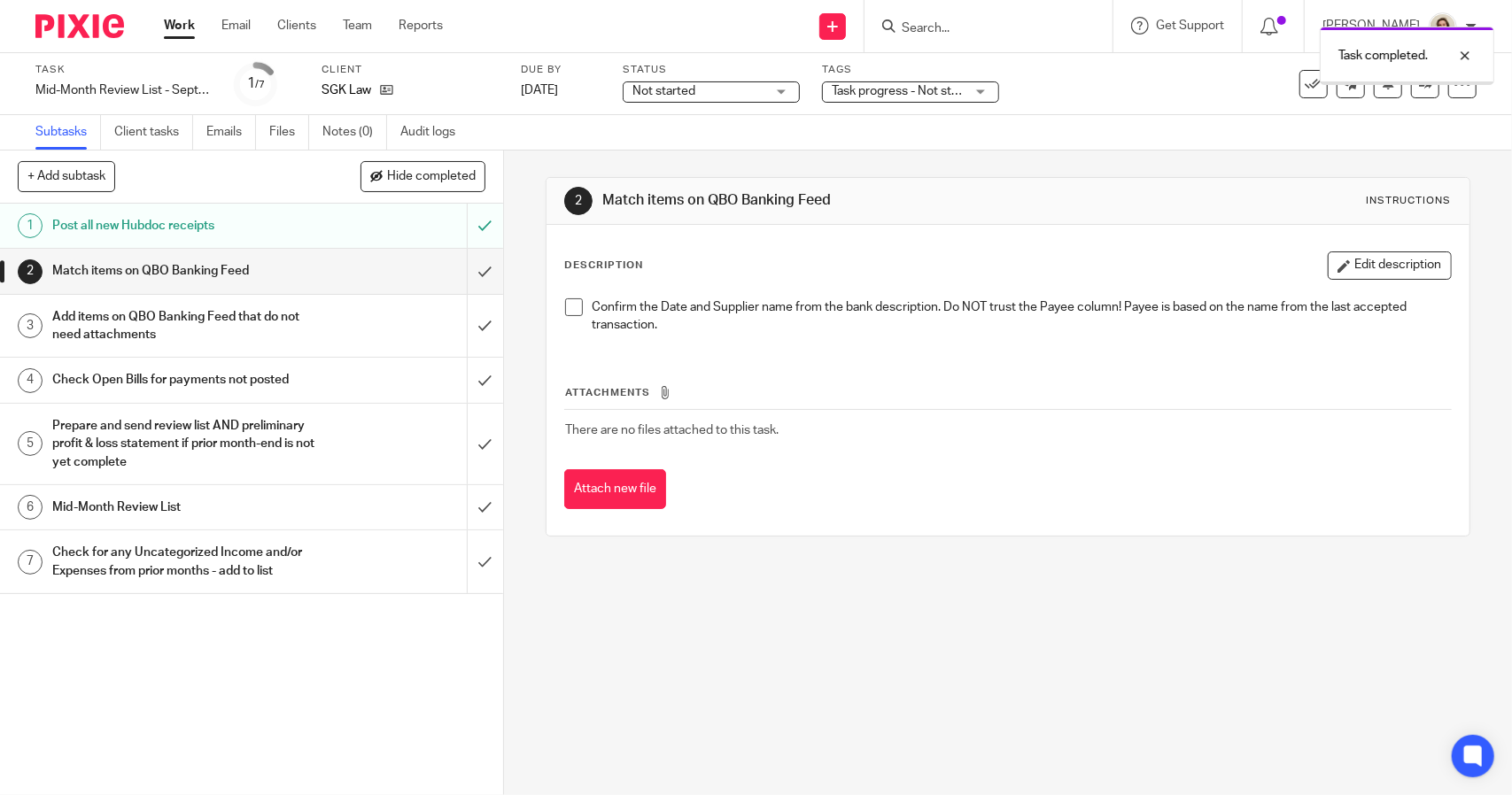
click at [668, 93] on span "Not started" at bounding box center [663, 91] width 63 height 13
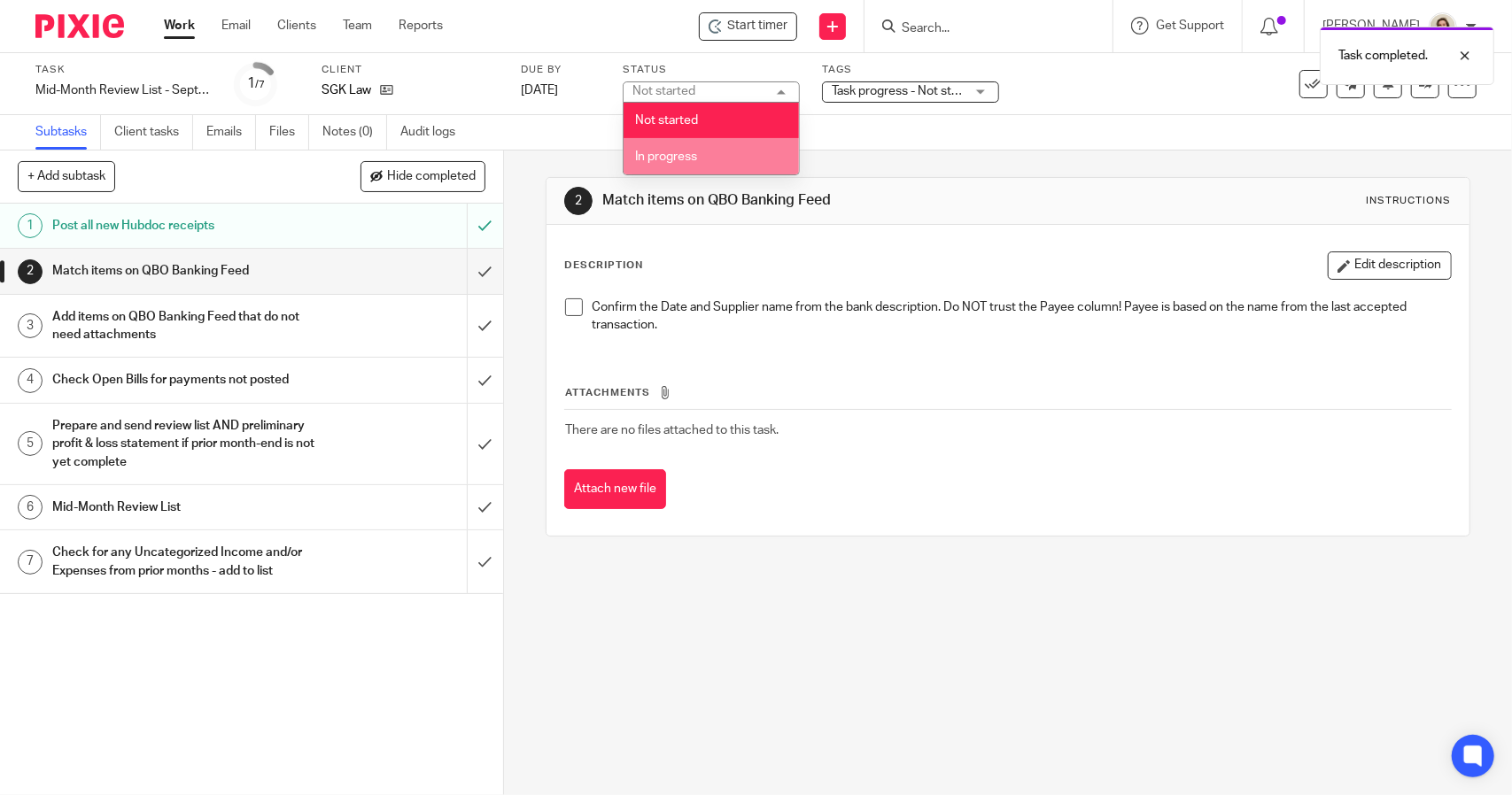
click at [673, 143] on li "In progress" at bounding box center [710, 156] width 175 height 36
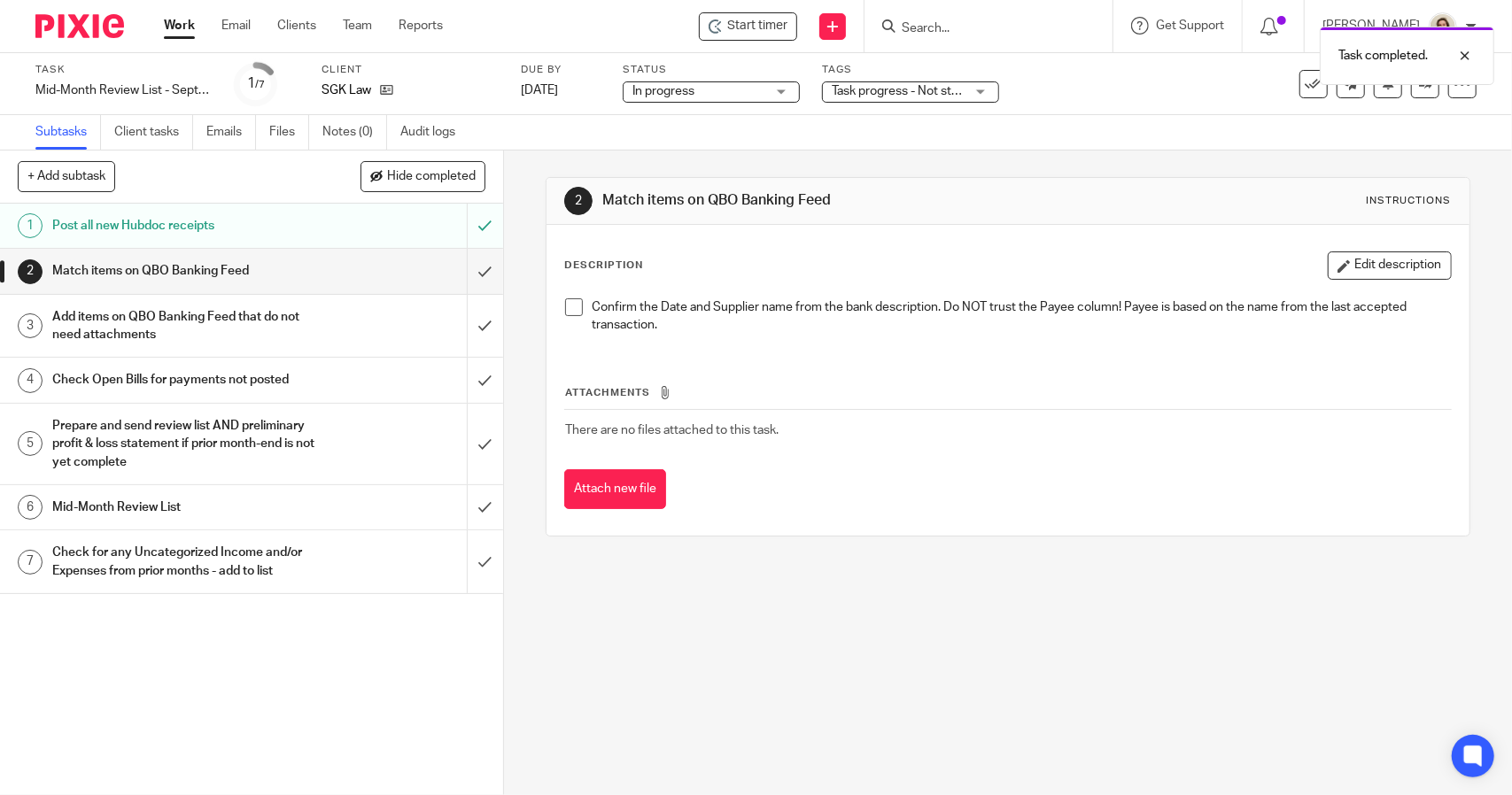
drag, startPoint x: 893, startPoint y: 81, endPoint x: 899, endPoint y: 97, distance: 17.1
click at [894, 81] on div "Task completed." at bounding box center [1125, 50] width 739 height 67
click at [918, 86] on span "Task progress - Not started + 2" at bounding box center [916, 91] width 169 height 13
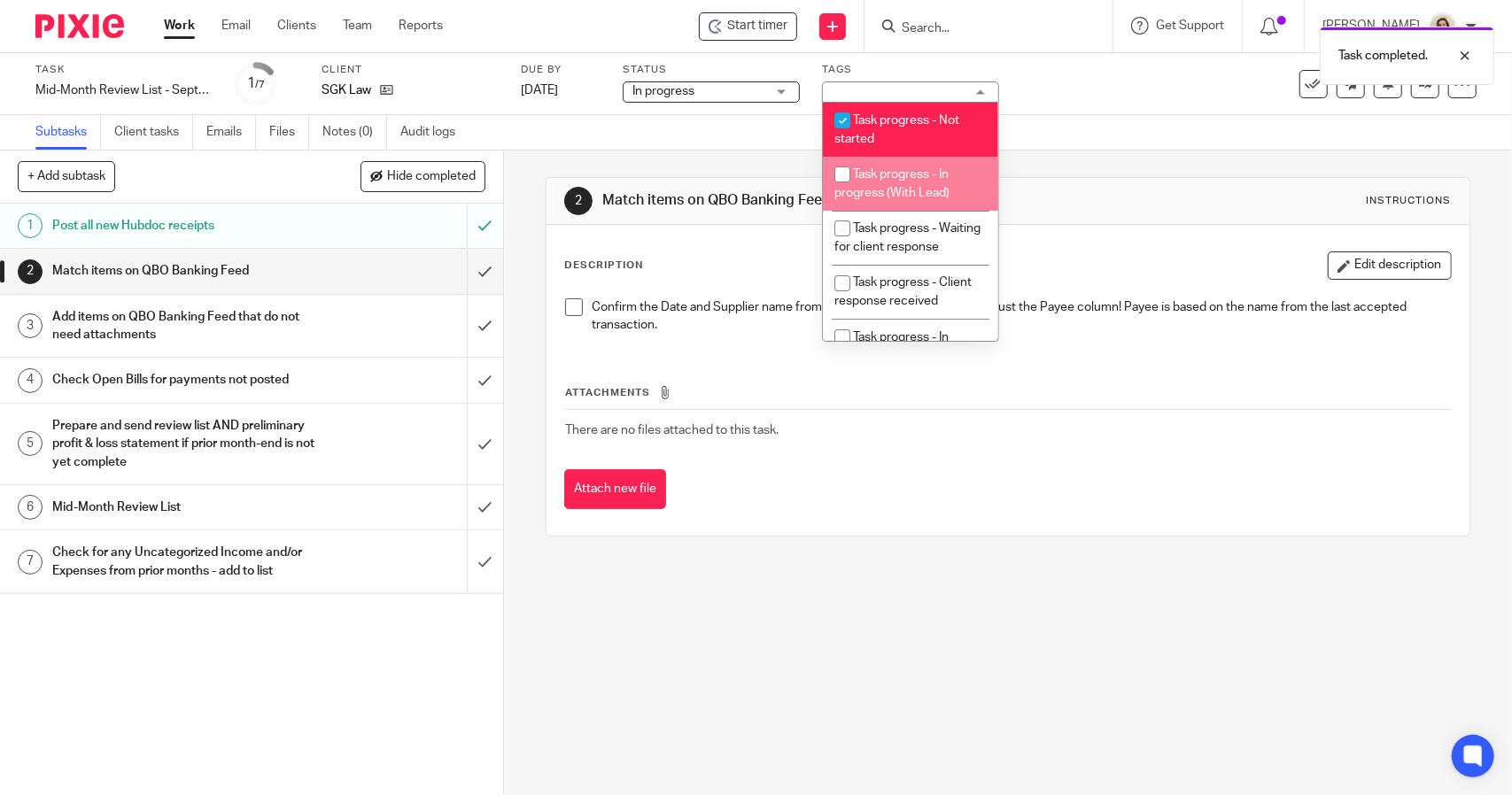
click at [926, 175] on span "Task progress - In progress (With Lead)" at bounding box center [892, 184] width 115 height 31
checkbox input "true"
click at [926, 119] on span "Task progress - Not started" at bounding box center [897, 130] width 125 height 31
checkbox input "false"
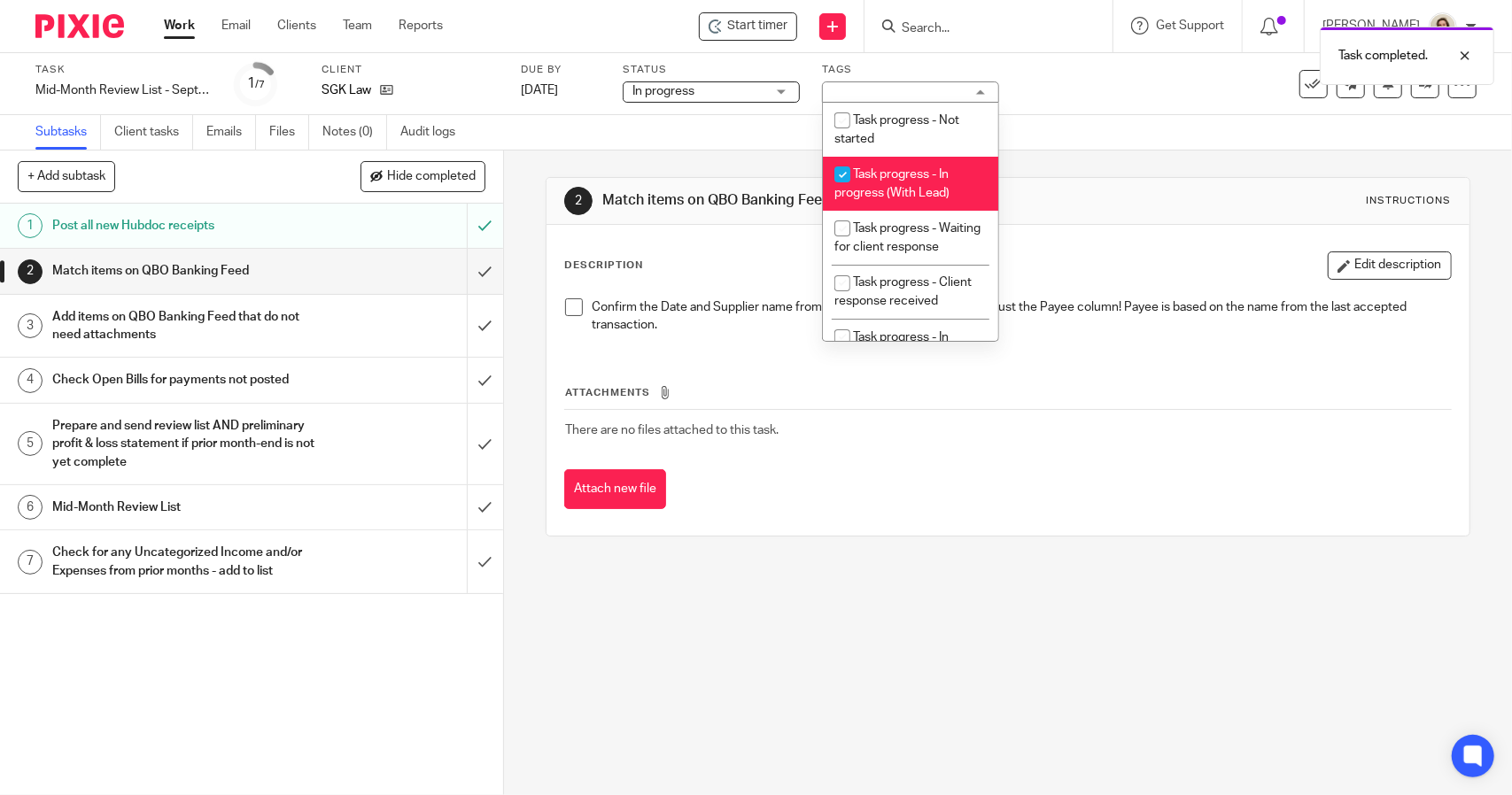
click at [1055, 132] on div "Subtasks Client tasks Emails Files Notes (0) Audit logs" at bounding box center [756, 133] width 1512 height 36
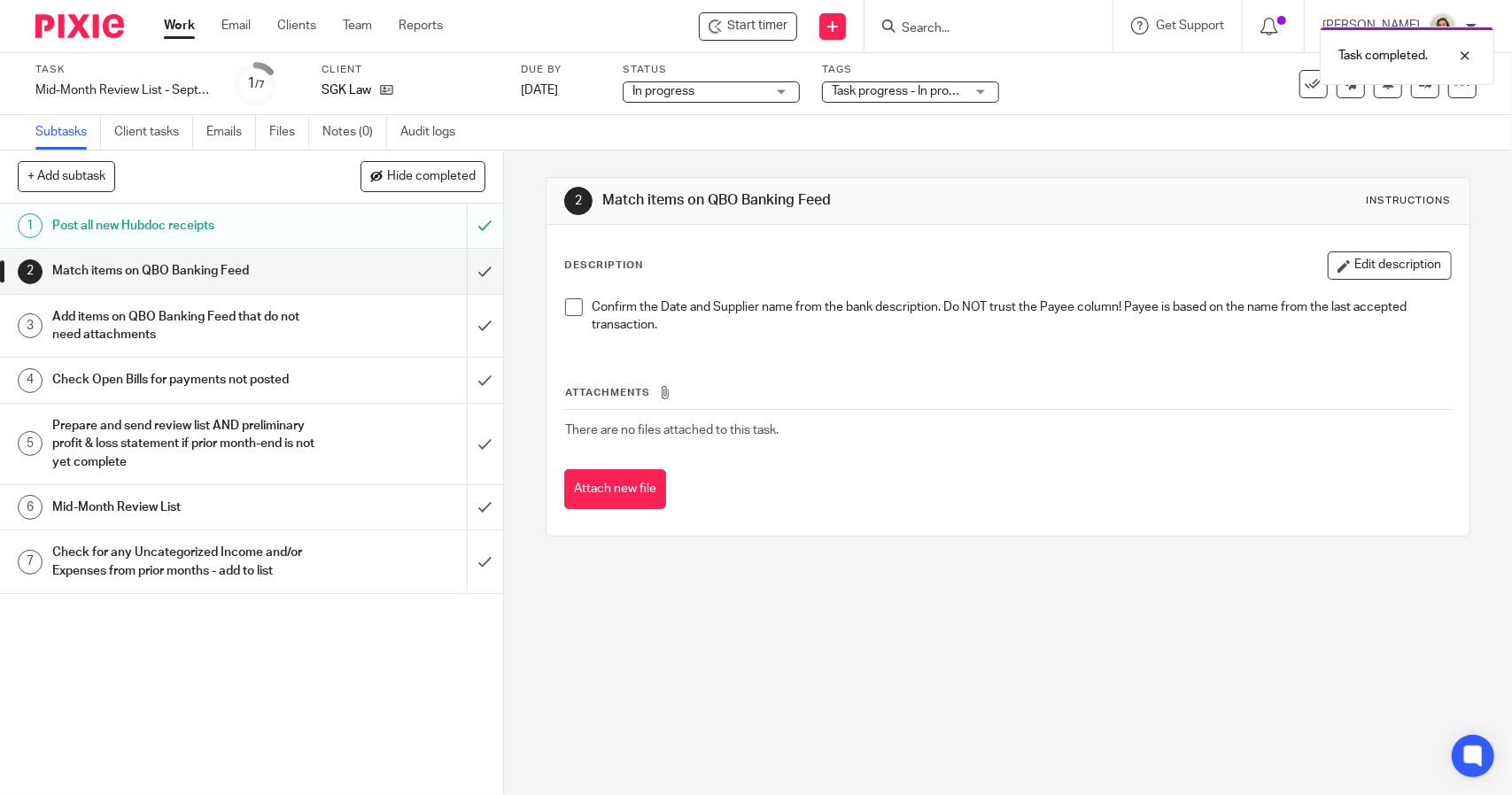
click at [565, 306] on span at bounding box center [574, 307] width 17 height 17
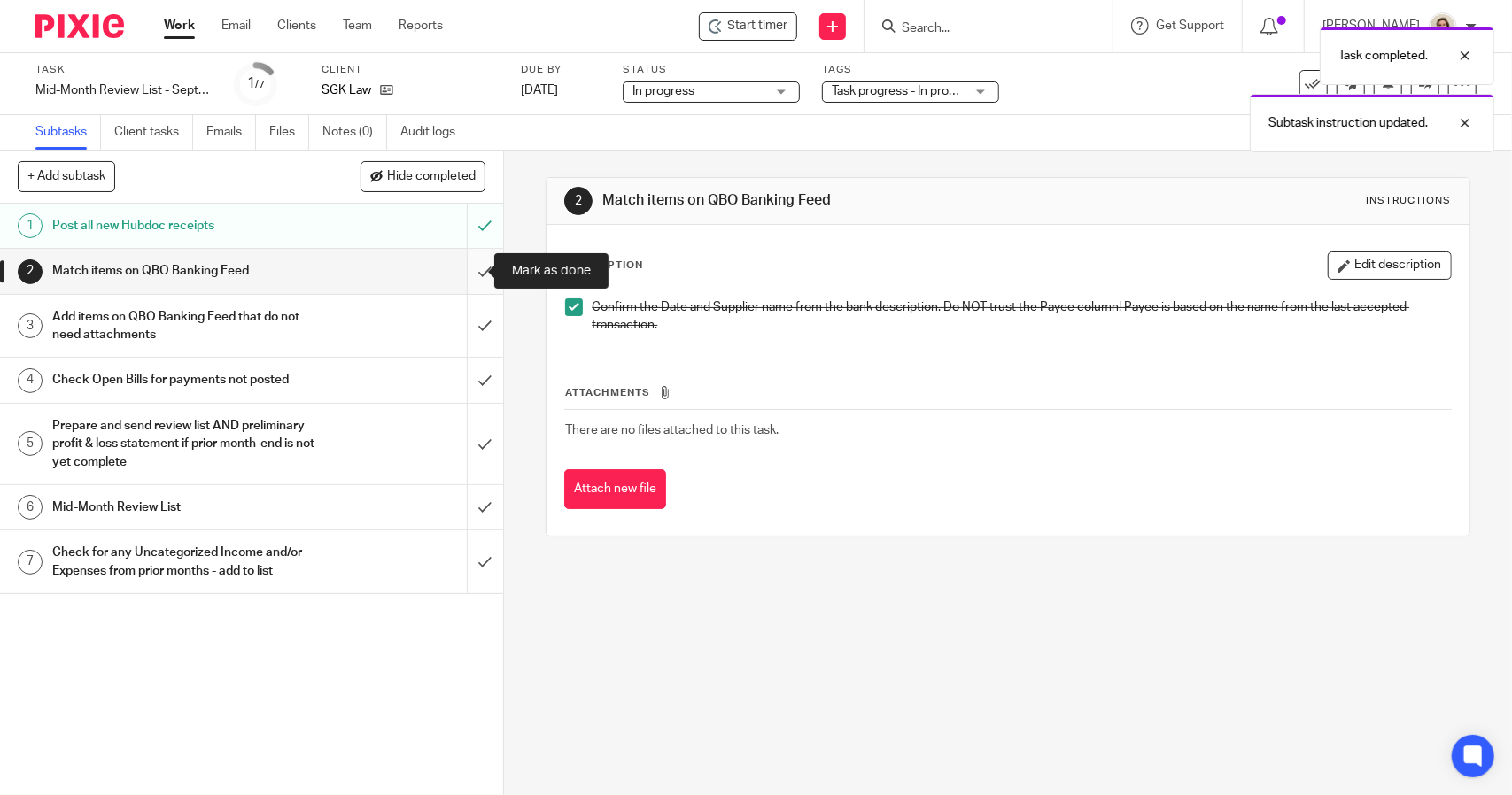
click at [472, 281] on input "submit" at bounding box center [251, 271] width 503 height 45
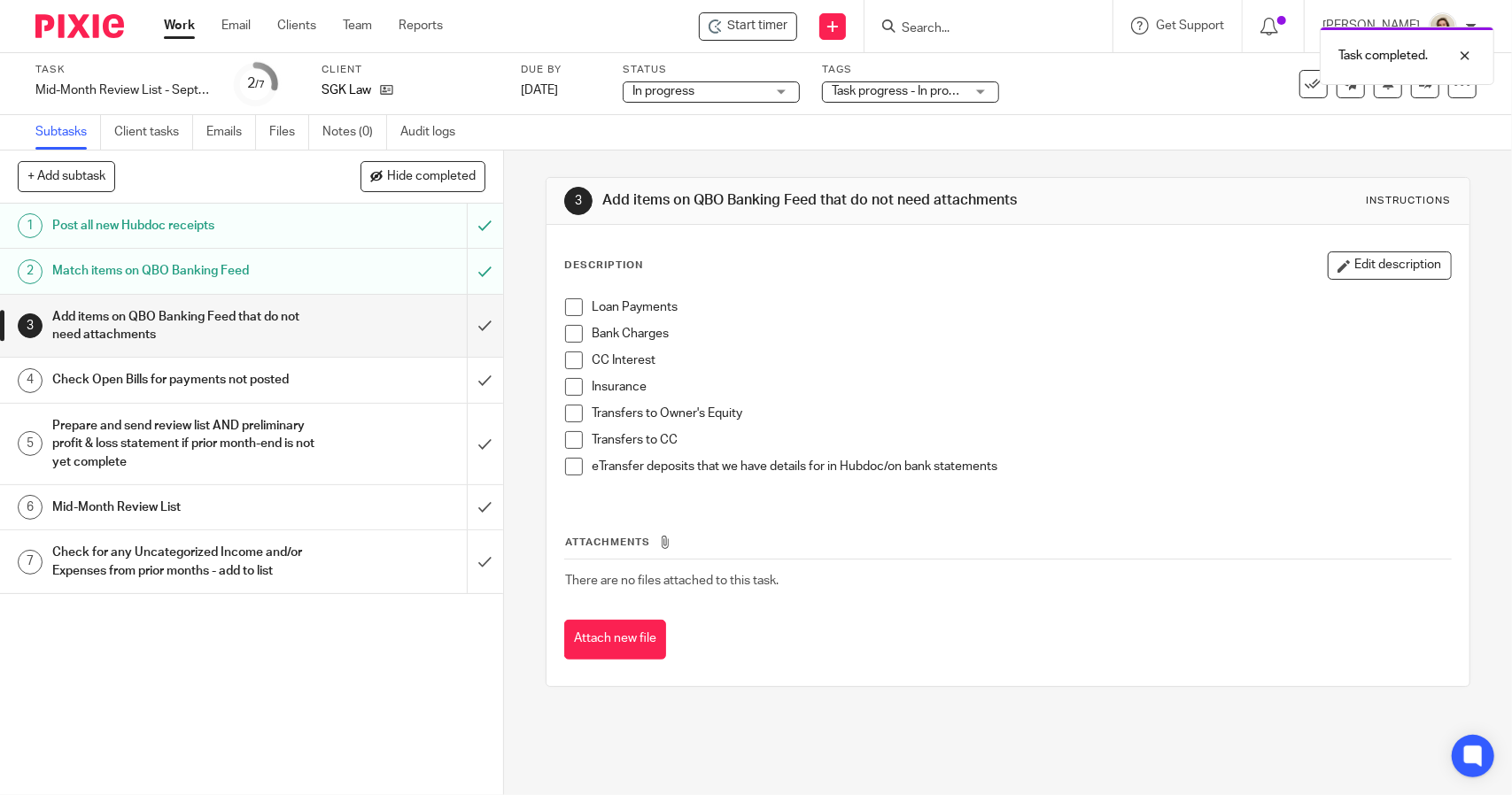
click at [569, 297] on div "Loan Payments Bank Charges CC Interest Insurance Transfers to Owner's Equity Tr…" at bounding box center [1007, 394] width 902 height 208
click at [569, 311] on span at bounding box center [574, 307] width 17 height 17
click at [568, 334] on span at bounding box center [574, 334] width 17 height 17
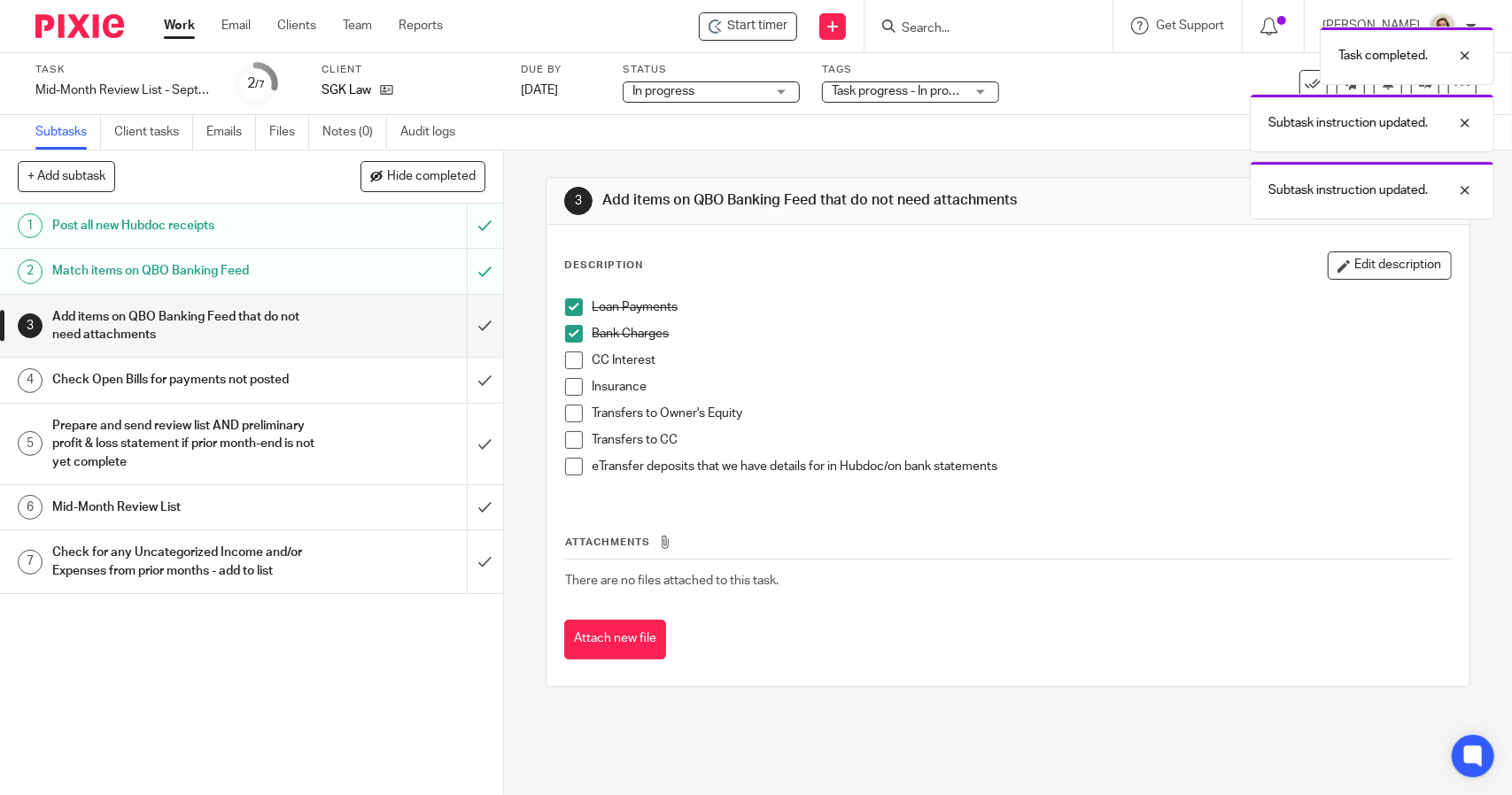
click at [567, 364] on span at bounding box center [574, 361] width 17 height 17
click at [565, 386] on span at bounding box center [574, 387] width 17 height 17
drag, startPoint x: 567, startPoint y: 413, endPoint x: 569, endPoint y: 428, distance: 15.1
click at [567, 414] on span at bounding box center [574, 414] width 17 height 17
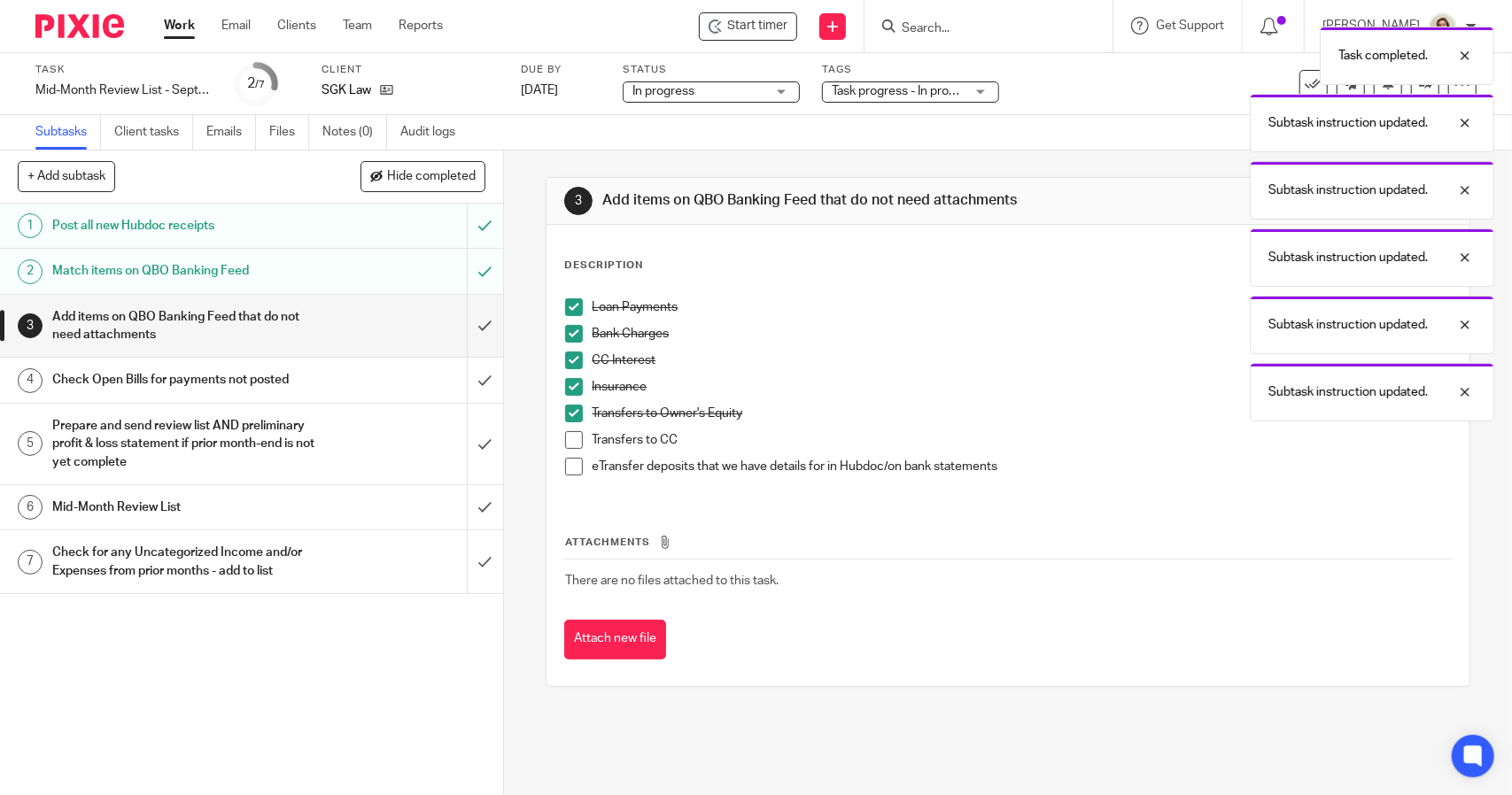
click at [567, 435] on span at bounding box center [574, 440] width 17 height 17
click at [569, 461] on span at bounding box center [574, 466] width 17 height 17
click at [466, 330] on input "submit" at bounding box center [251, 326] width 503 height 63
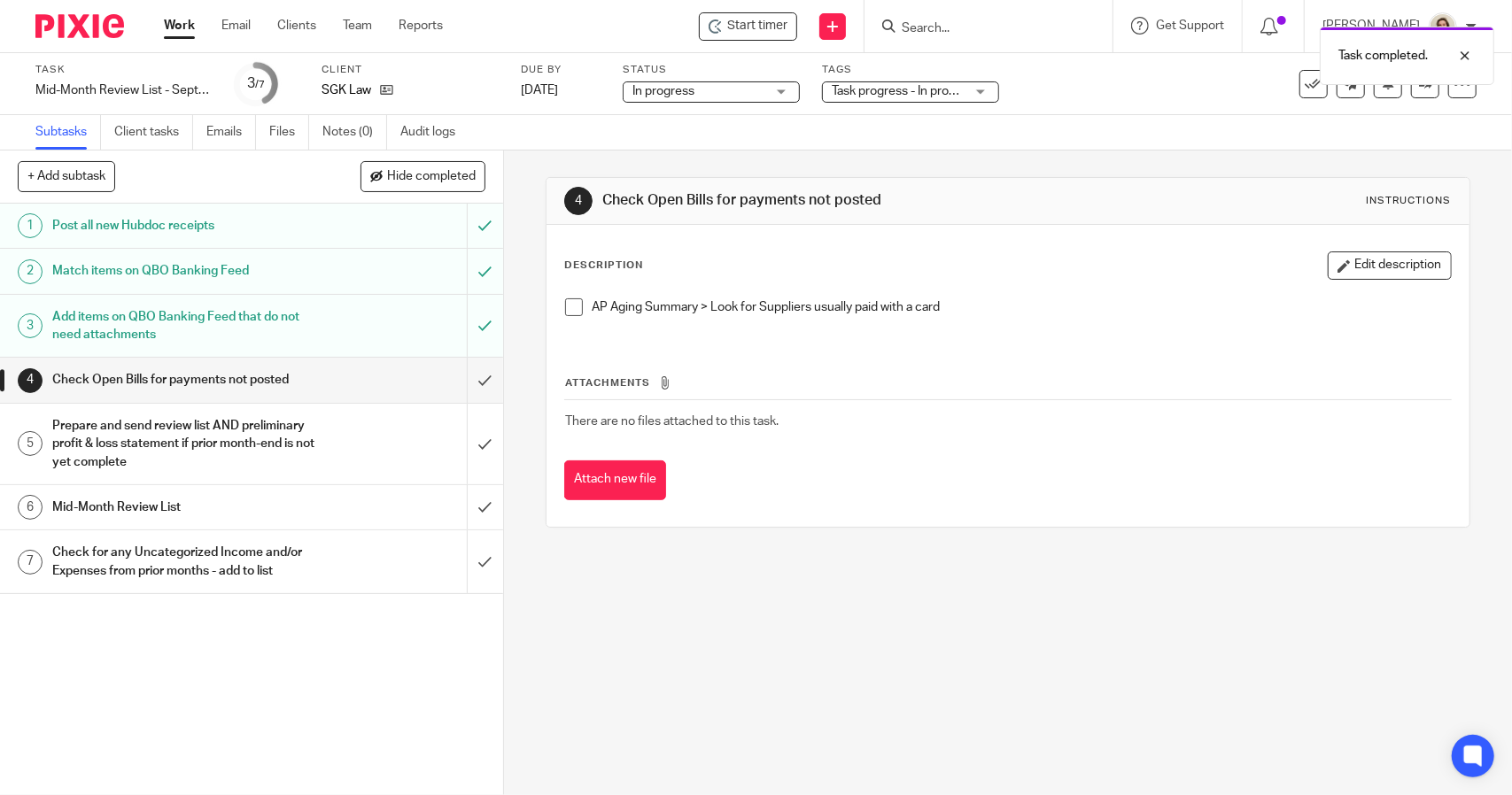
click at [565, 303] on span at bounding box center [574, 307] width 17 height 17
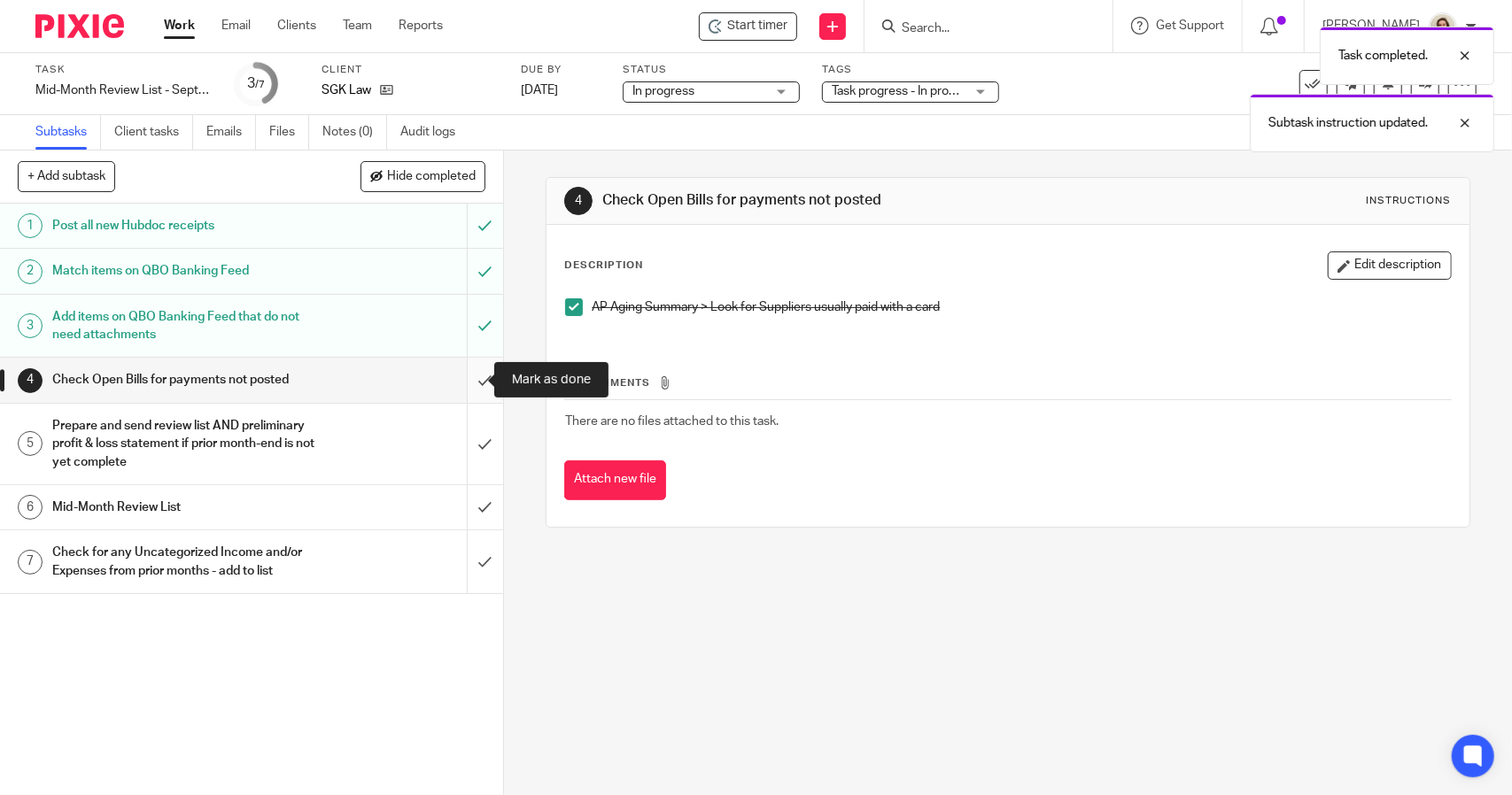
click at [475, 376] on input "submit" at bounding box center [251, 380] width 503 height 45
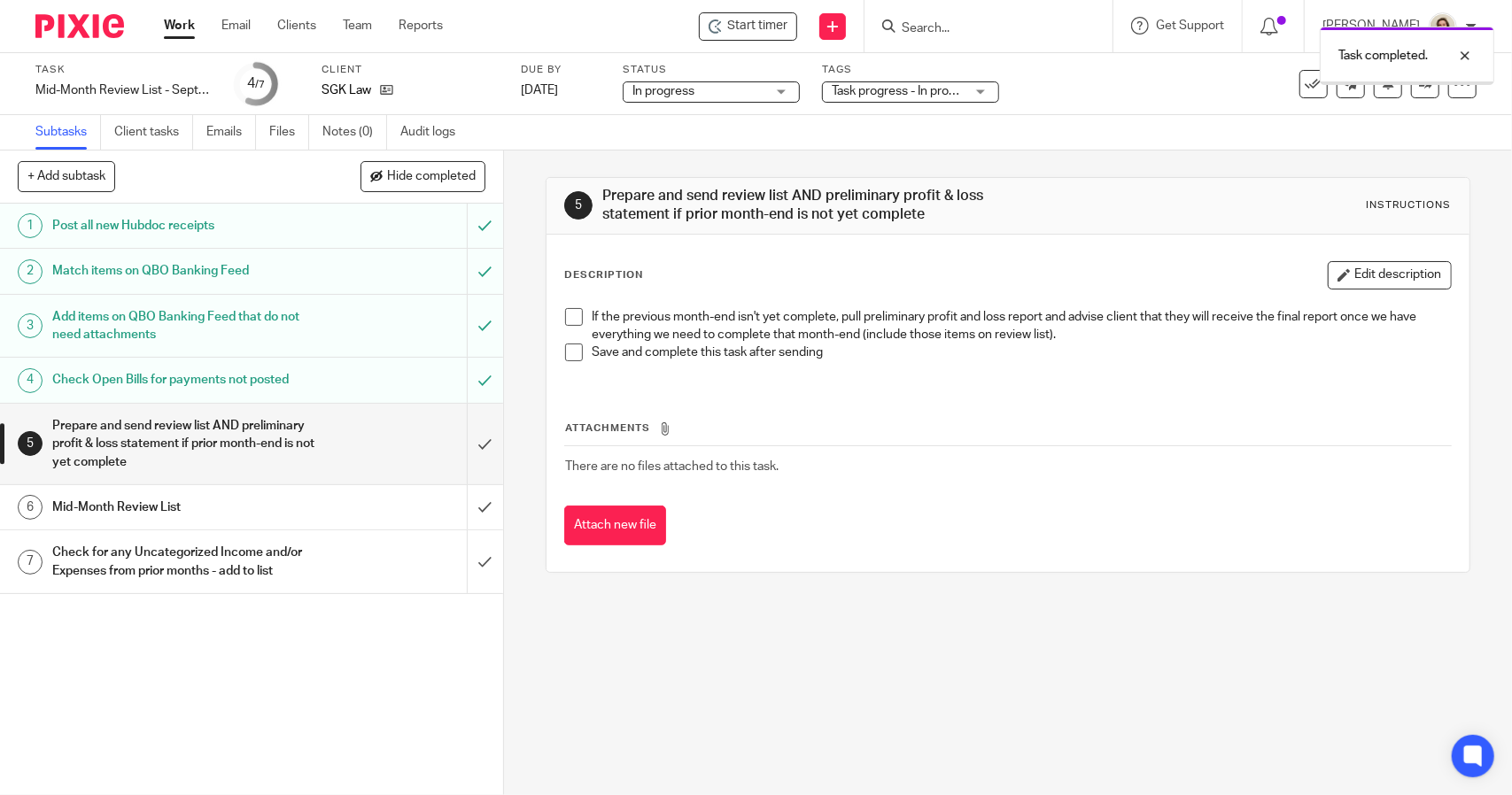
click at [566, 319] on span at bounding box center [574, 317] width 17 height 17
drag, startPoint x: 567, startPoint y: 344, endPoint x: 551, endPoint y: 369, distance: 29.7
click at [568, 344] on span at bounding box center [574, 352] width 17 height 17
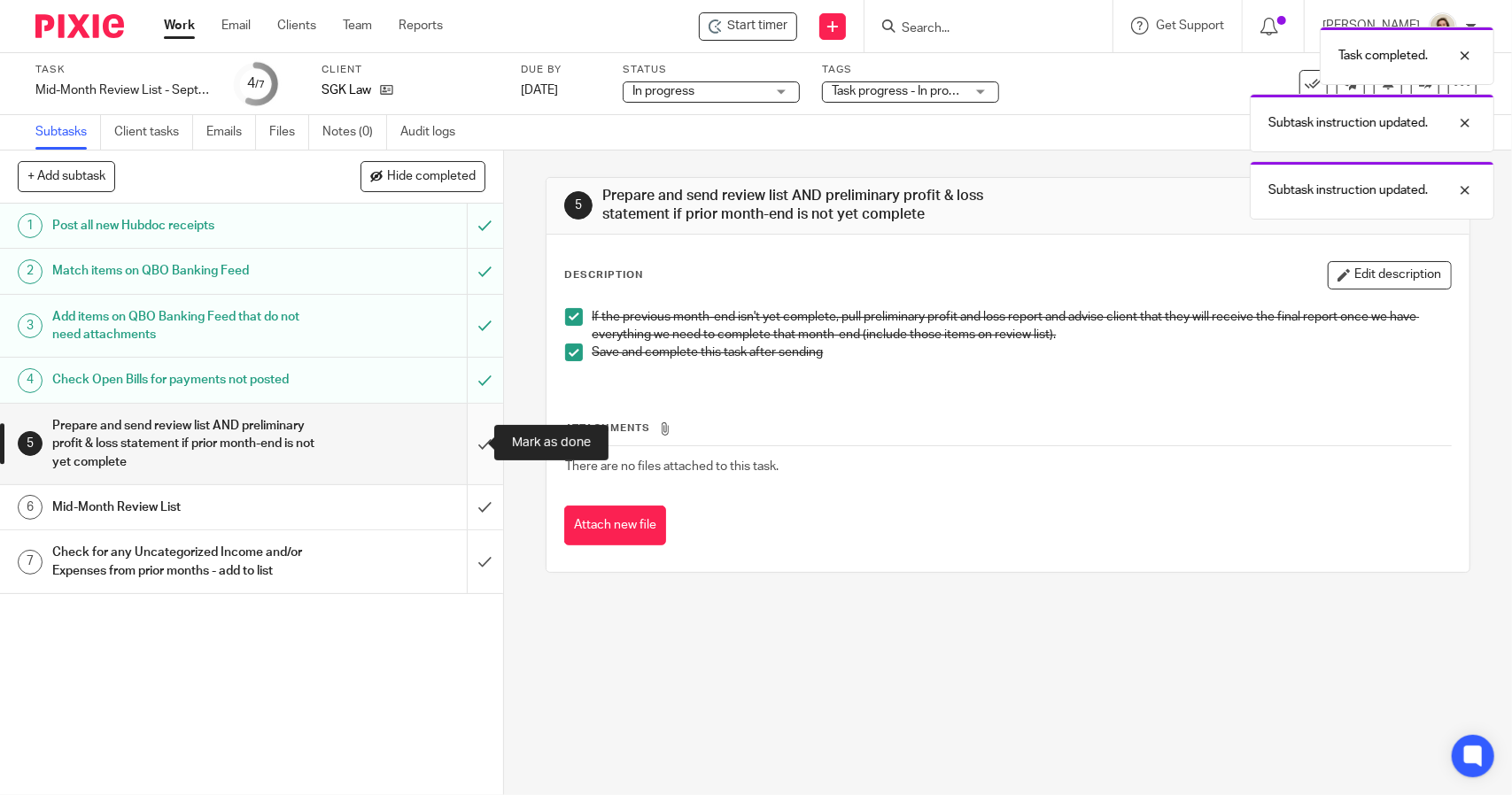
click at [463, 426] on input "submit" at bounding box center [251, 444] width 503 height 80
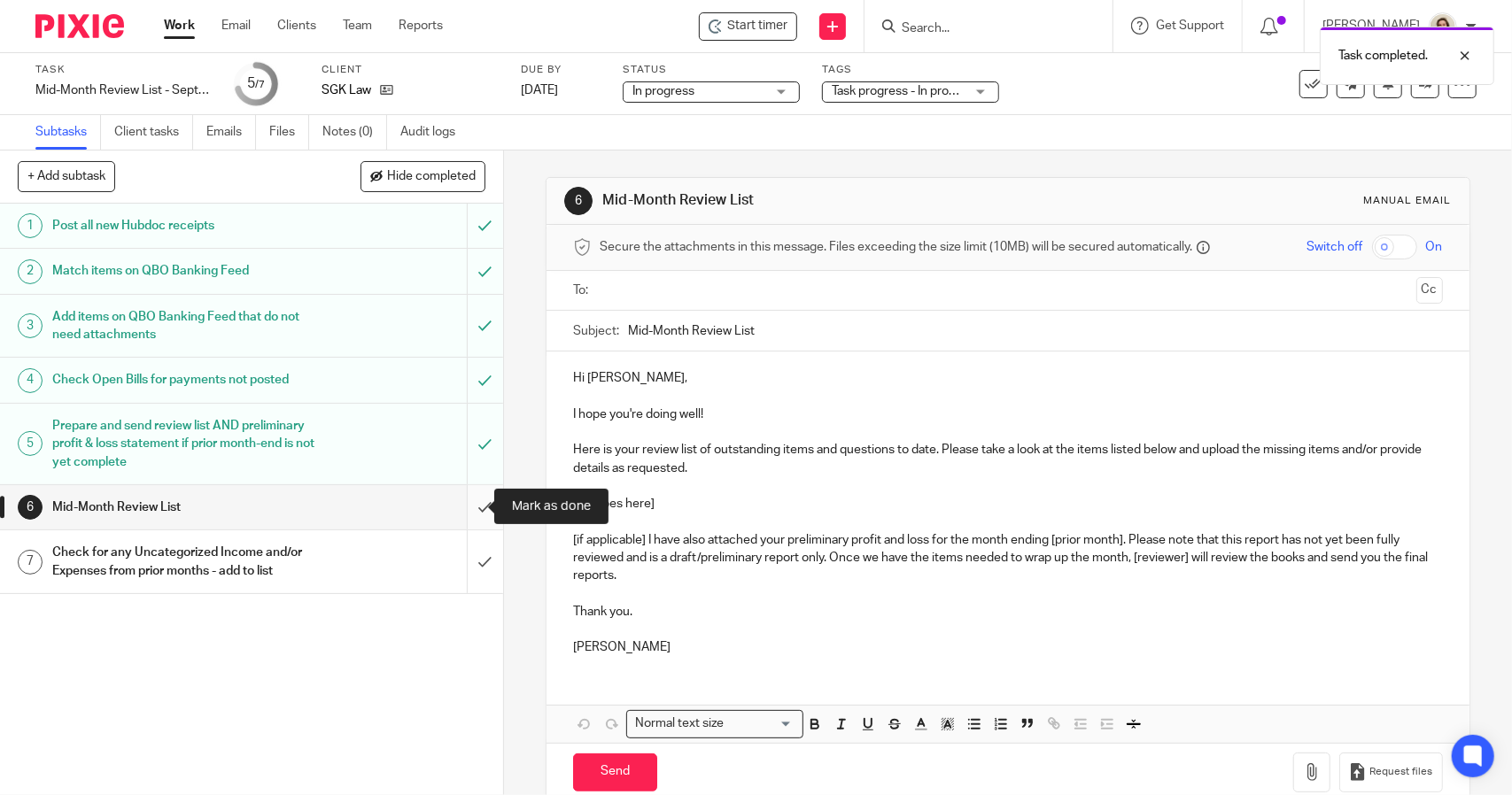
click at [469, 508] on input "submit" at bounding box center [251, 508] width 503 height 45
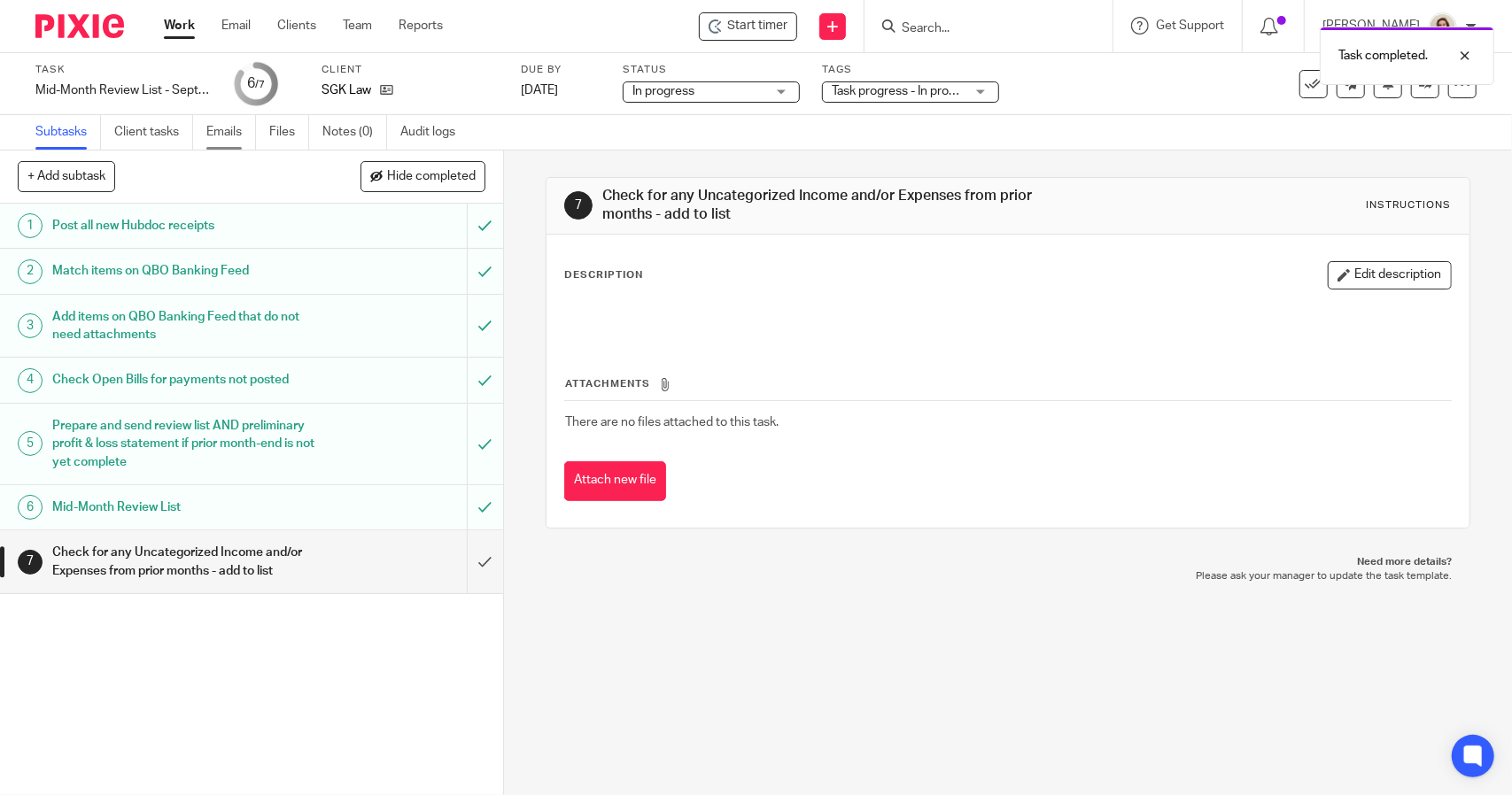
click at [236, 121] on link "Emails" at bounding box center [231, 133] width 49 height 35
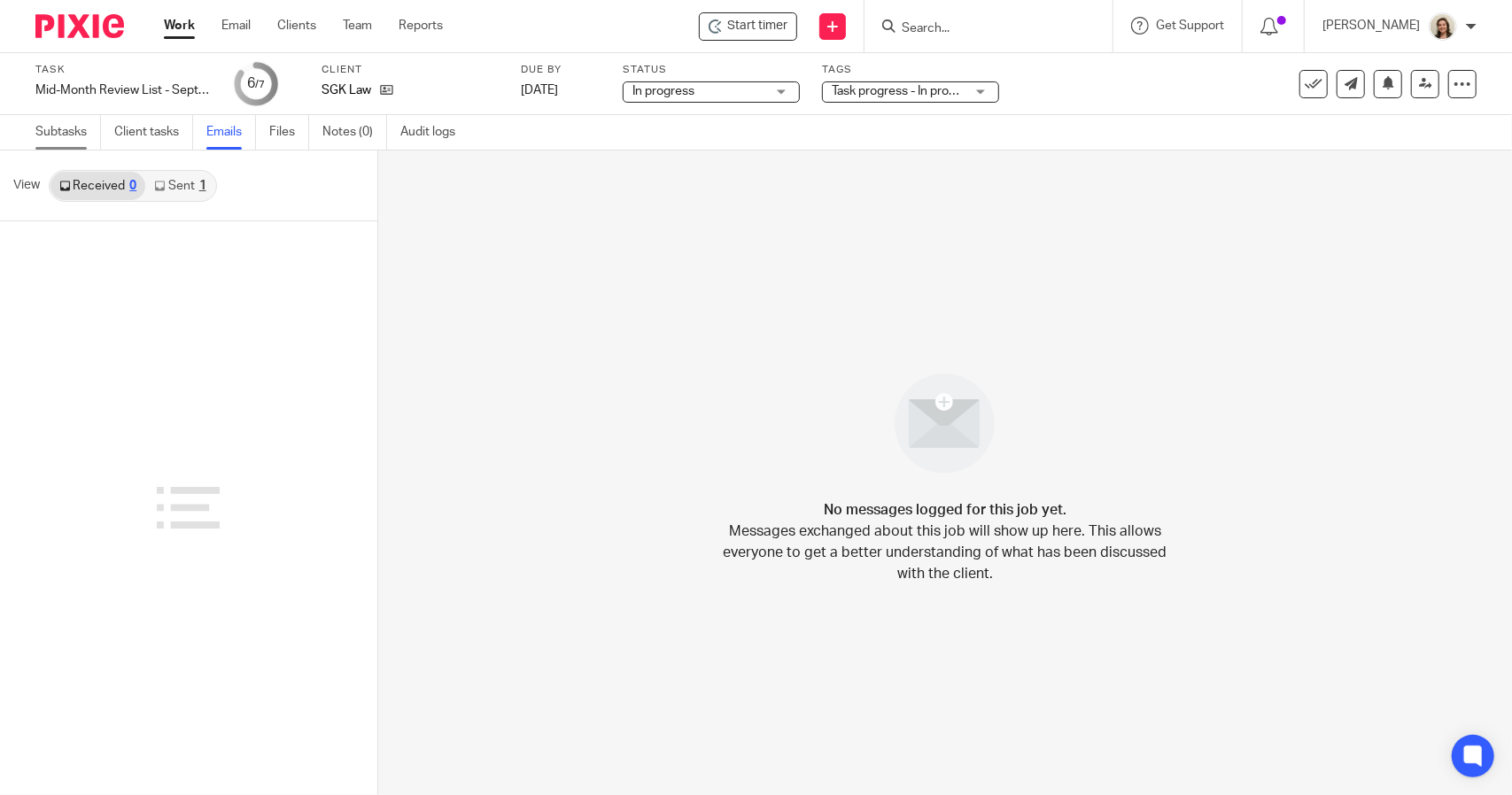
click at [75, 141] on link "Subtasks" at bounding box center [69, 133] width 66 height 35
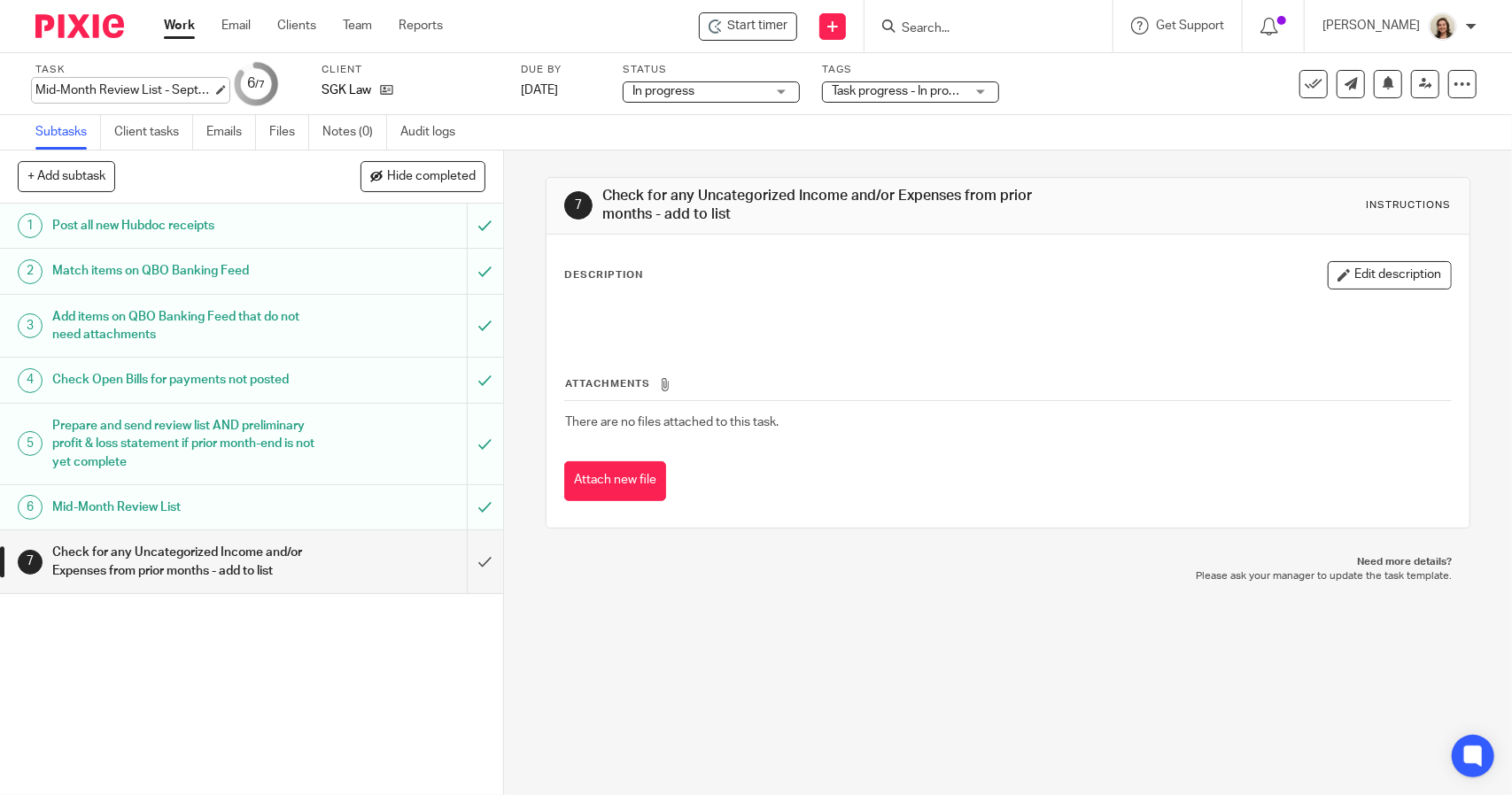
click at [112, 86] on div "Mid-Month Review List - September Save Mid-Month Review List - September" at bounding box center [124, 90] width 177 height 17
click at [482, 556] on input "submit" at bounding box center [251, 561] width 503 height 63
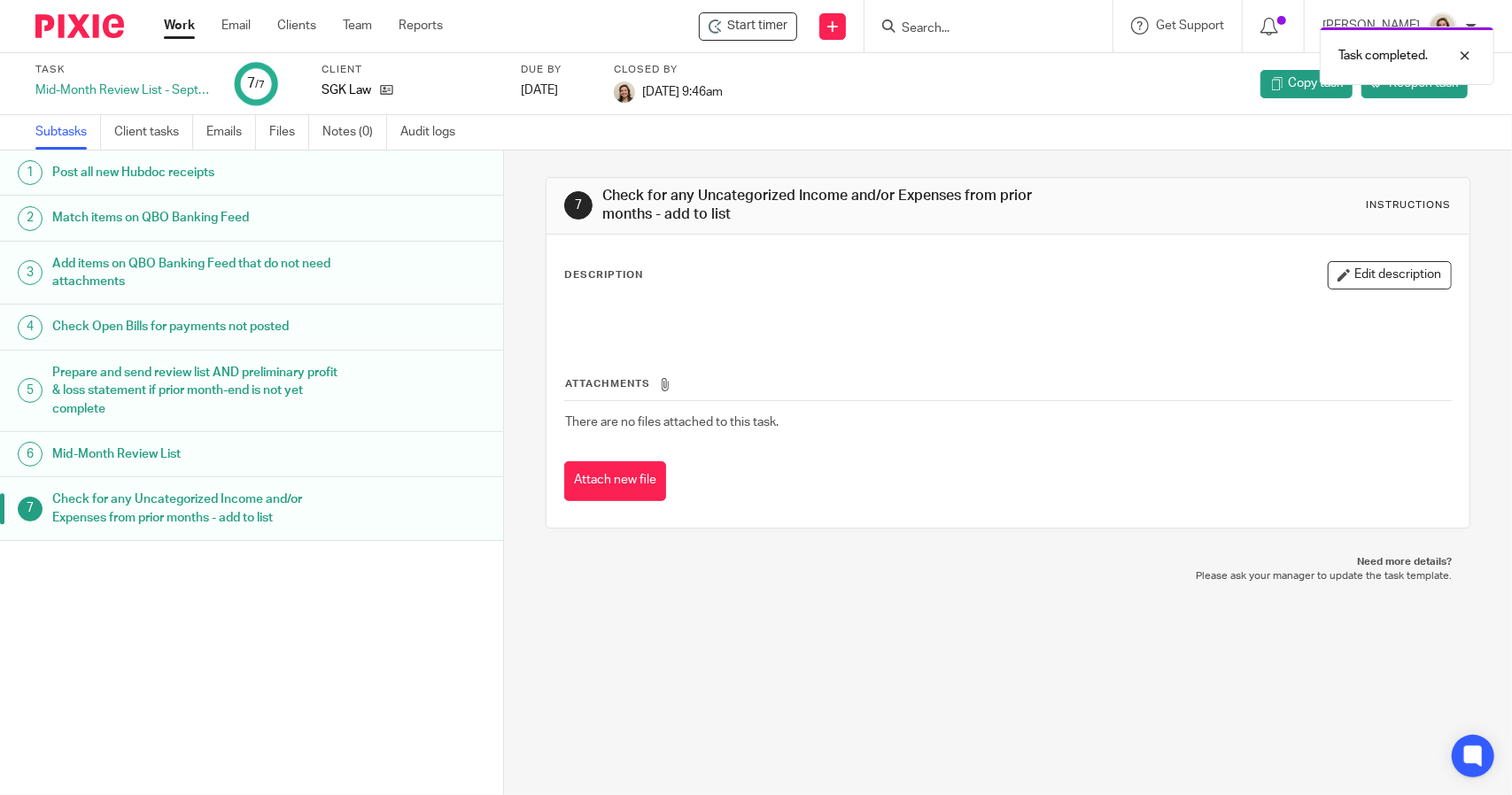
click at [190, 26] on link "Work" at bounding box center [179, 25] width 31 height 17
